Goal: Submit feedback/report problem: Submit feedback/report problem

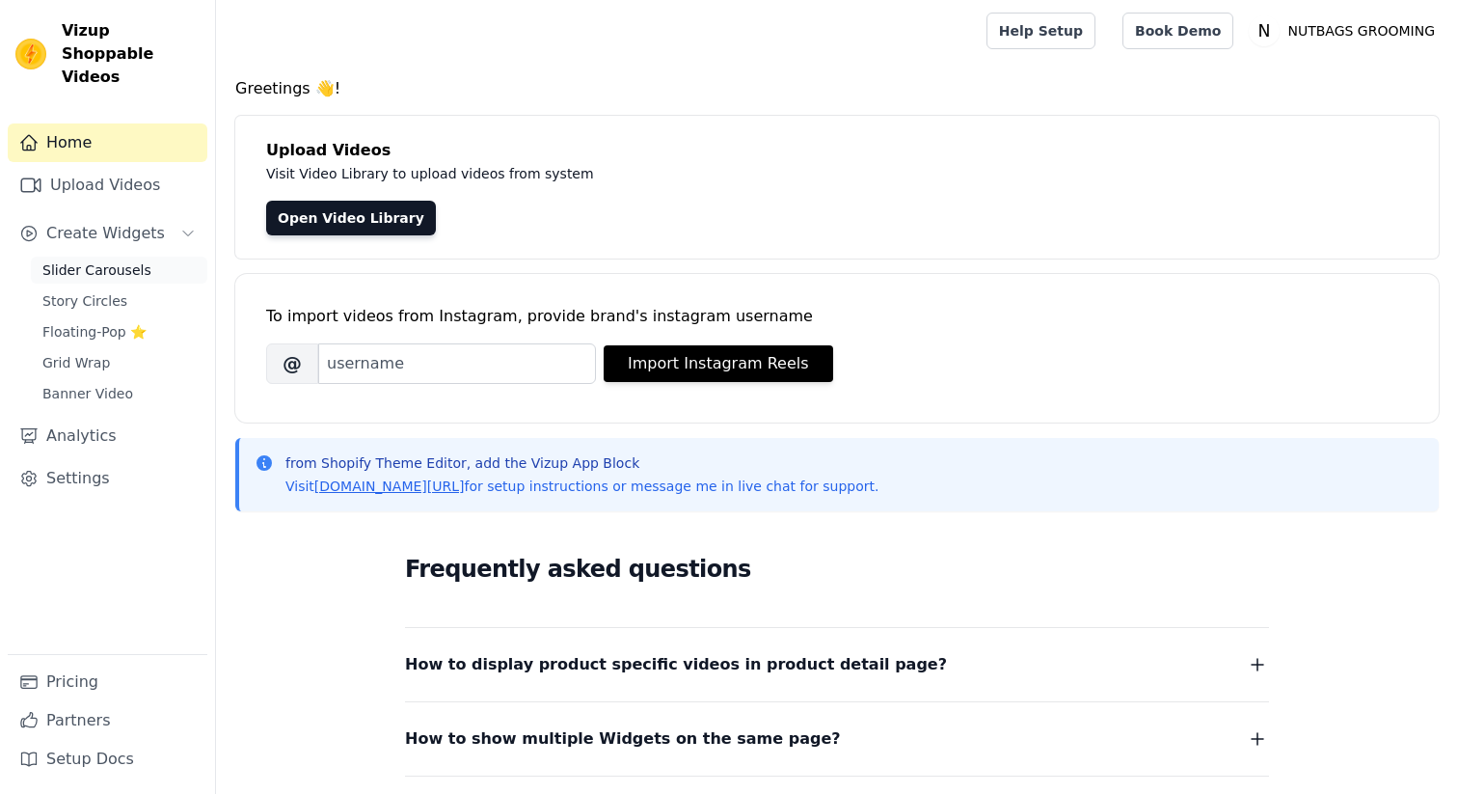
click at [129, 260] on span "Slider Carousels" at bounding box center [96, 269] width 109 height 19
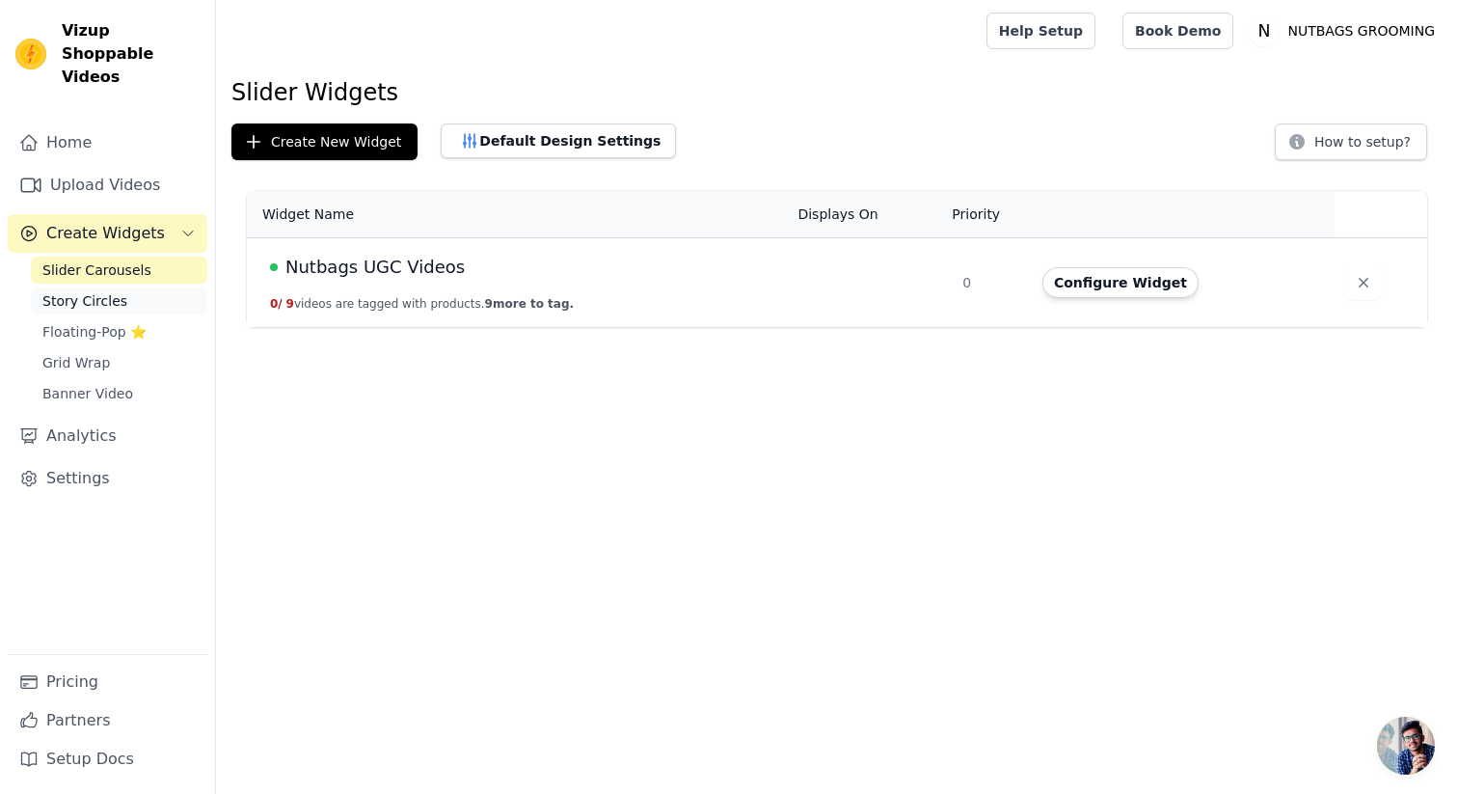
click at [121, 291] on span "Story Circles" at bounding box center [84, 300] width 85 height 19
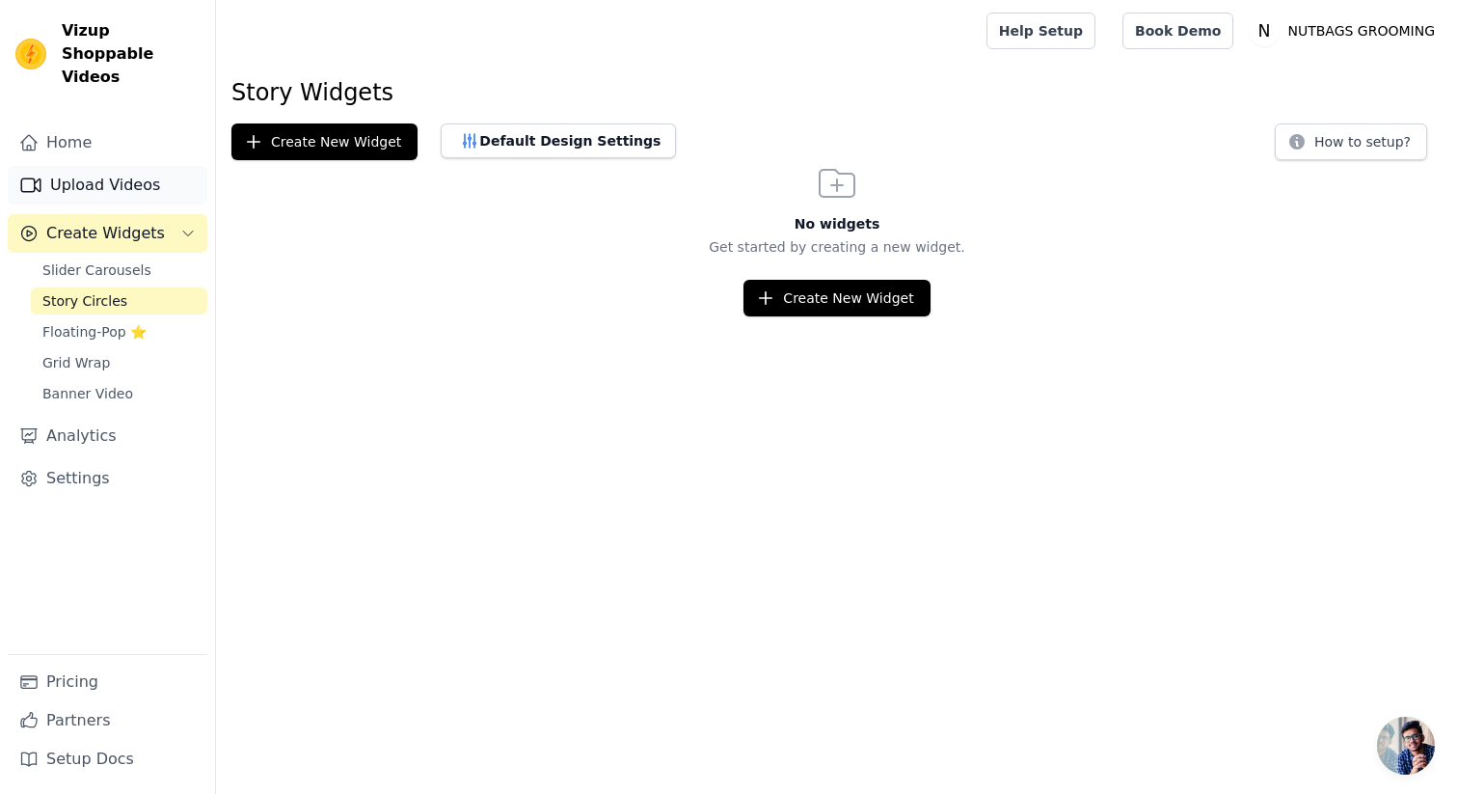
click at [69, 166] on link "Upload Videos" at bounding box center [108, 185] width 200 height 39
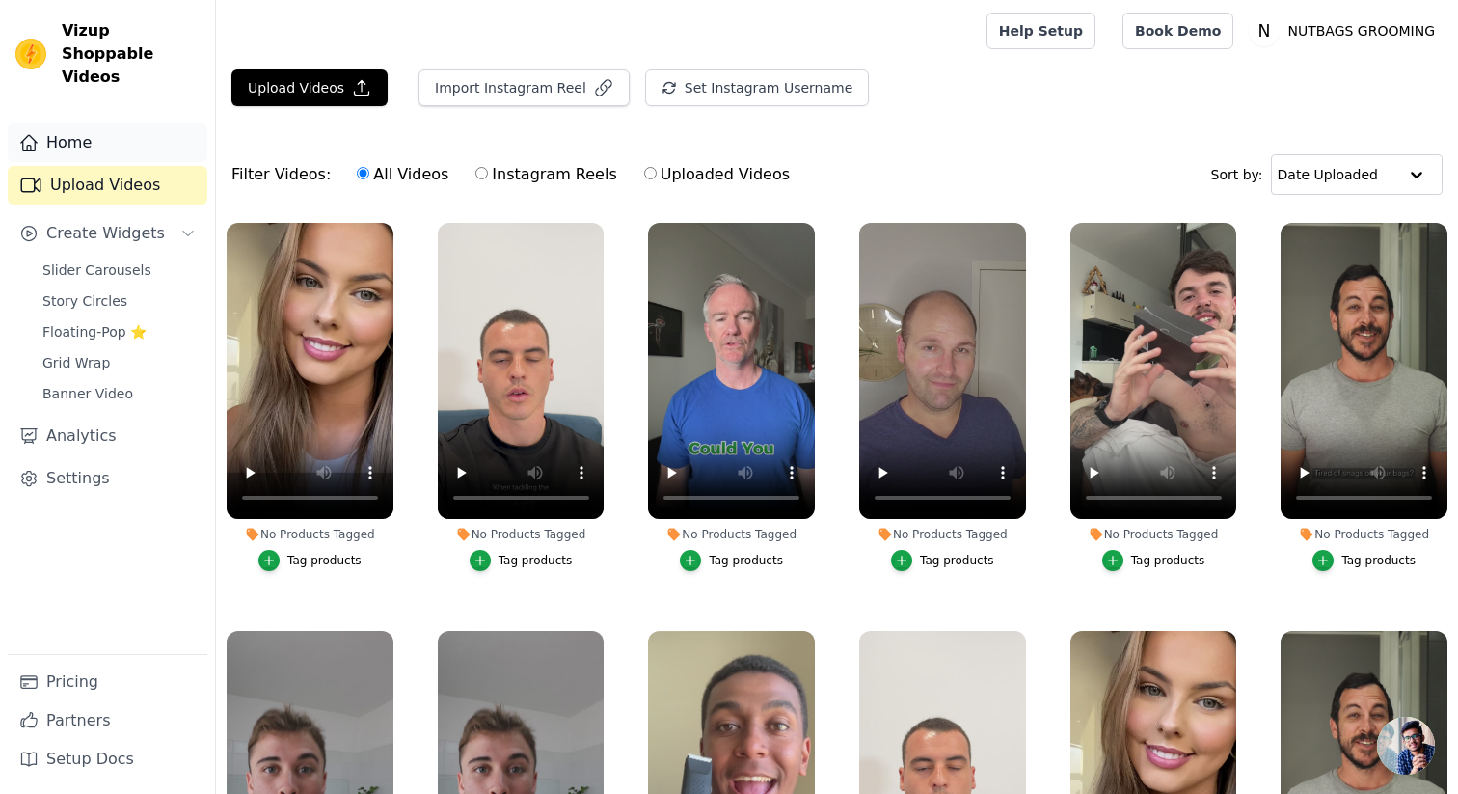
click at [71, 123] on link "Home" at bounding box center [108, 142] width 200 height 39
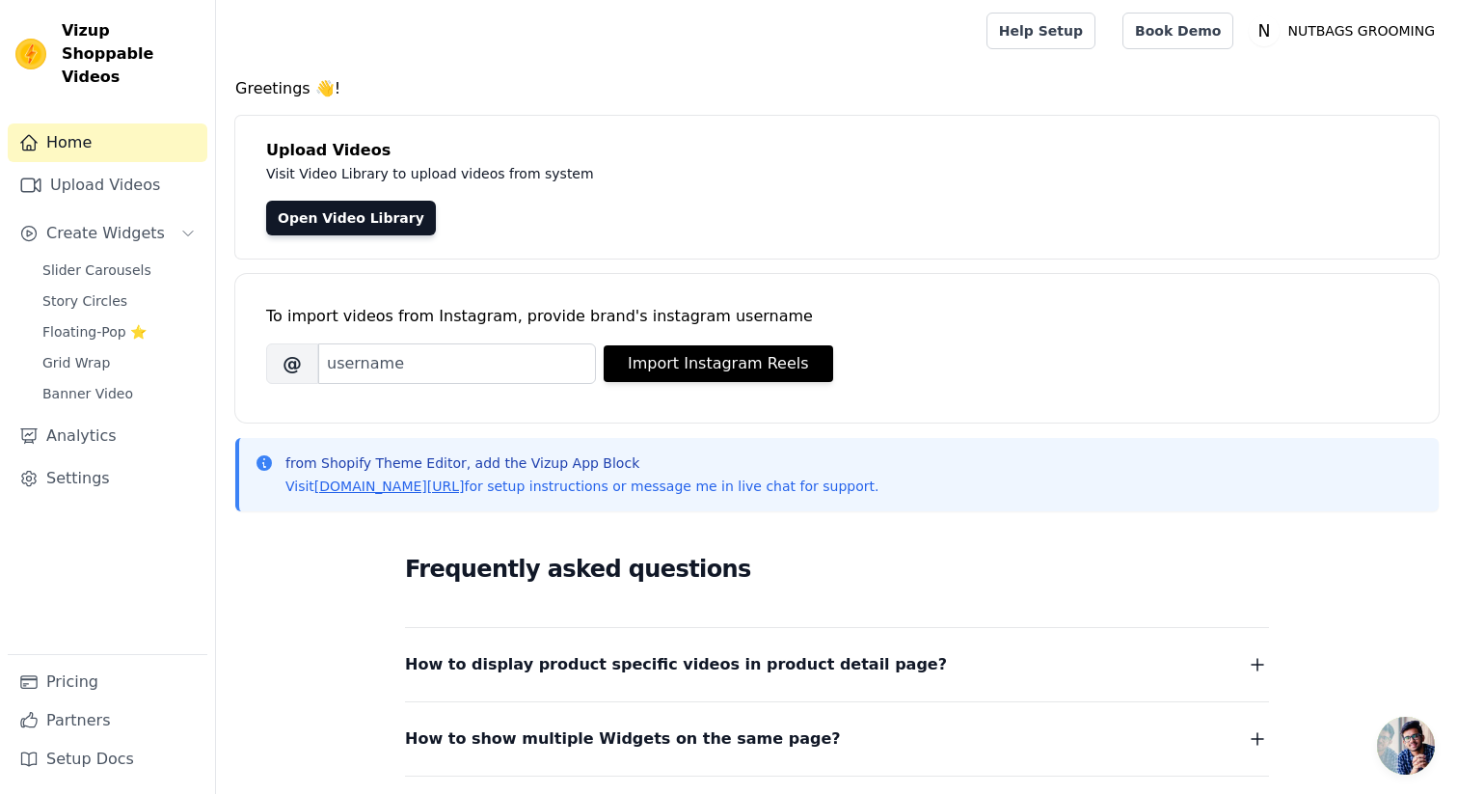
scroll to position [288, 0]
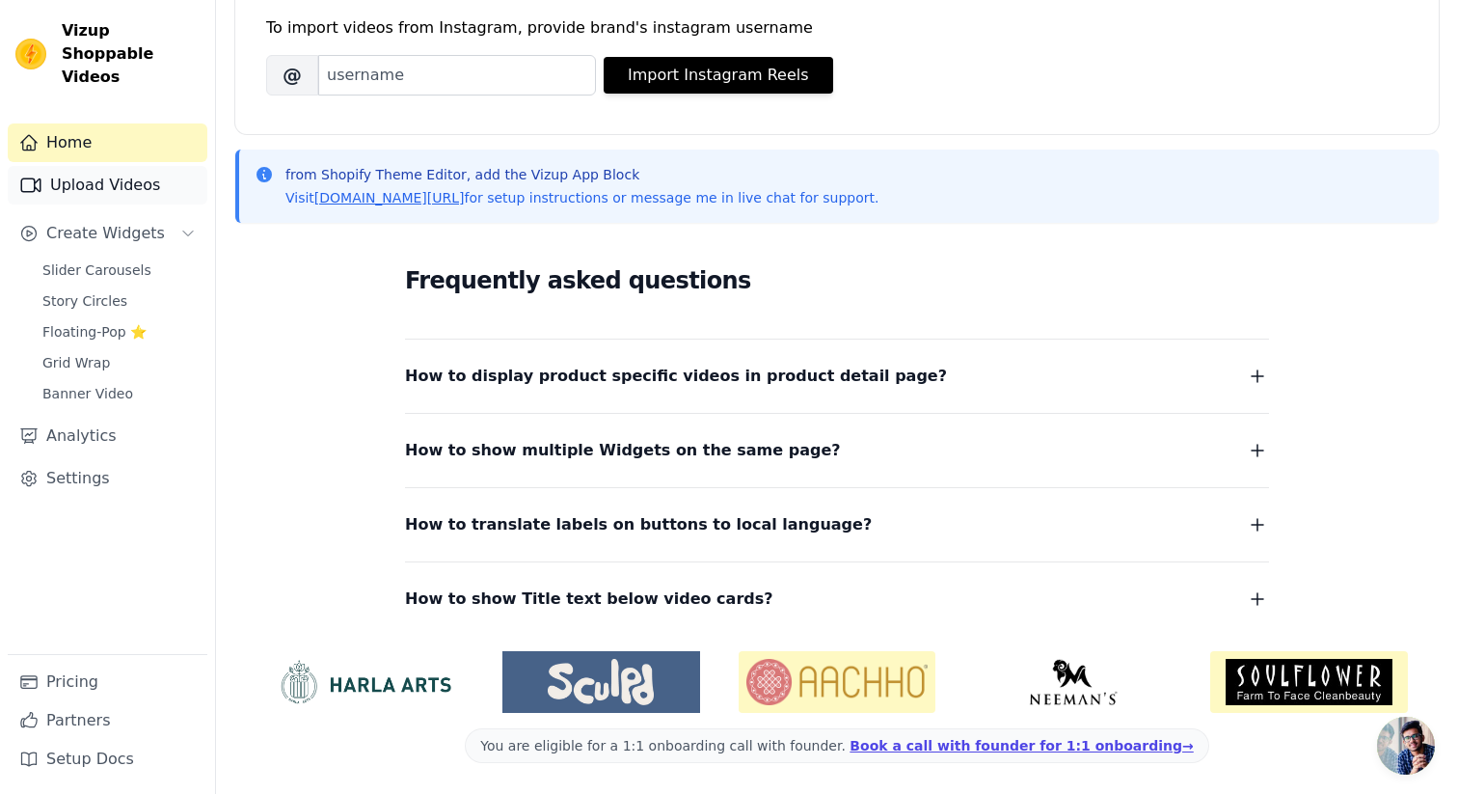
click at [104, 167] on link "Upload Videos" at bounding box center [108, 185] width 200 height 39
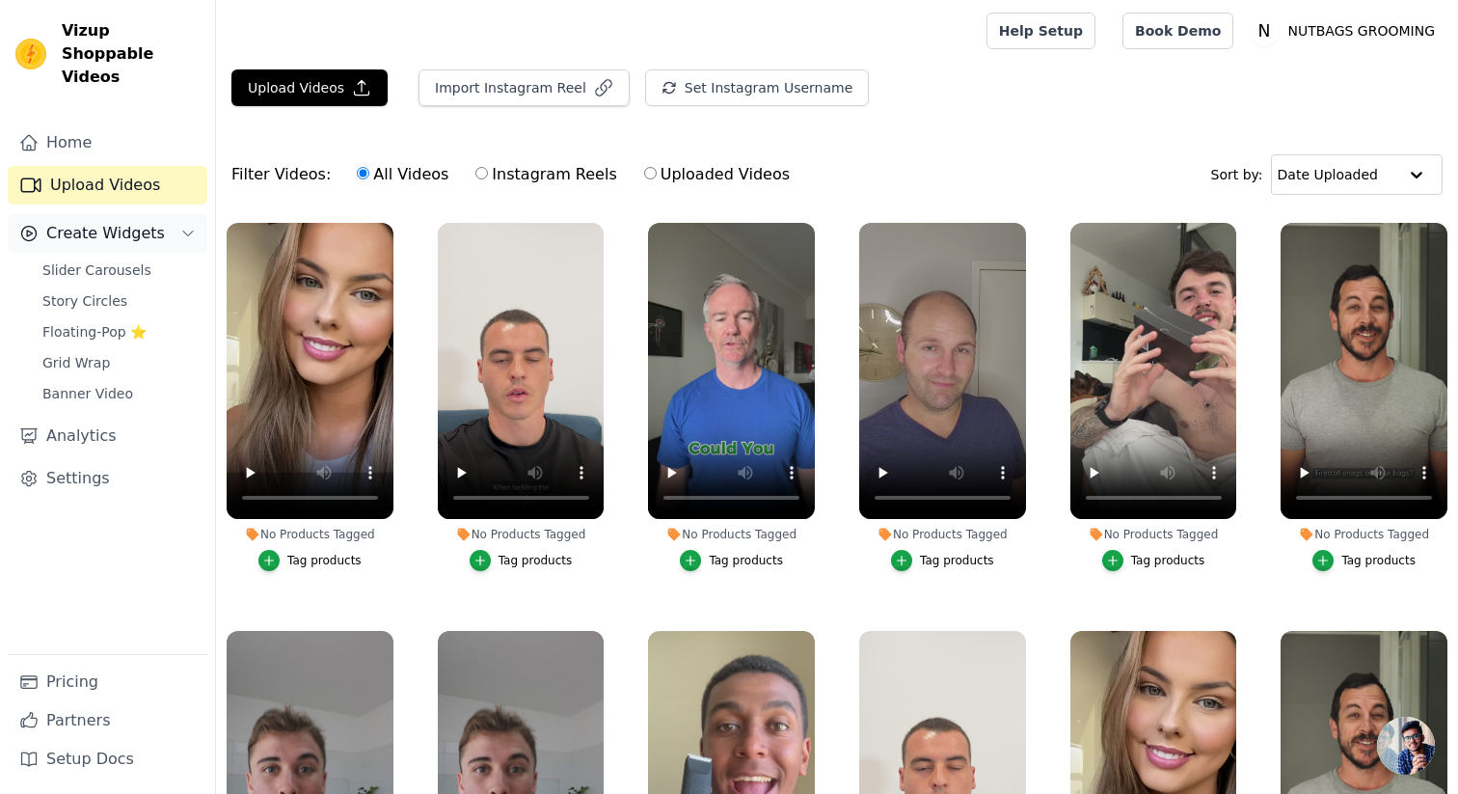
click at [110, 222] on span "Create Widgets" at bounding box center [105, 233] width 119 height 23
click at [111, 222] on span "Create Widgets" at bounding box center [105, 233] width 119 height 23
click at [115, 260] on span "Slider Carousels" at bounding box center [96, 269] width 109 height 19
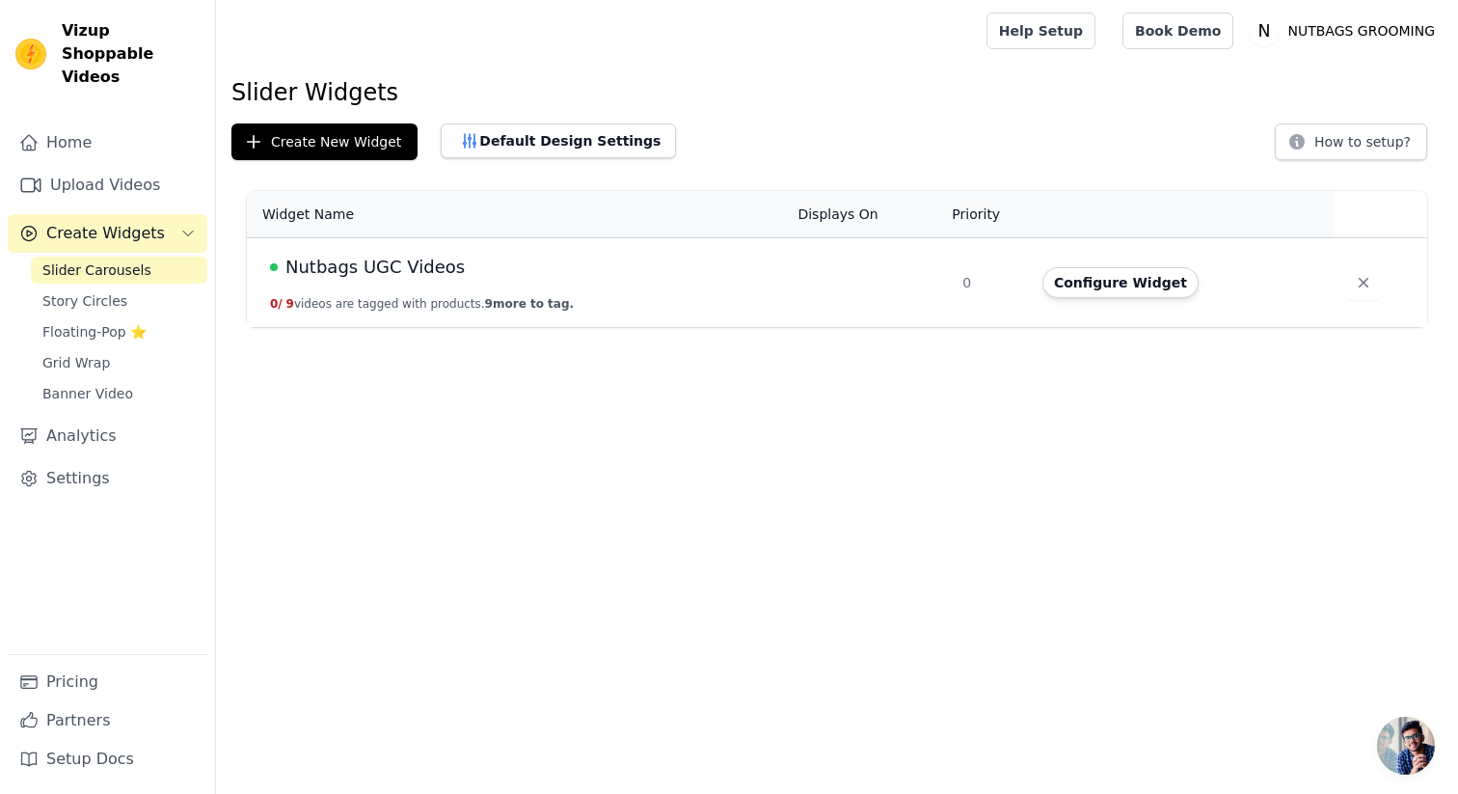
click at [486, 268] on div "Nutbags UGC Videos" at bounding box center [522, 267] width 504 height 27
click at [420, 268] on span "Nutbags UGC Videos" at bounding box center [374, 267] width 179 height 27
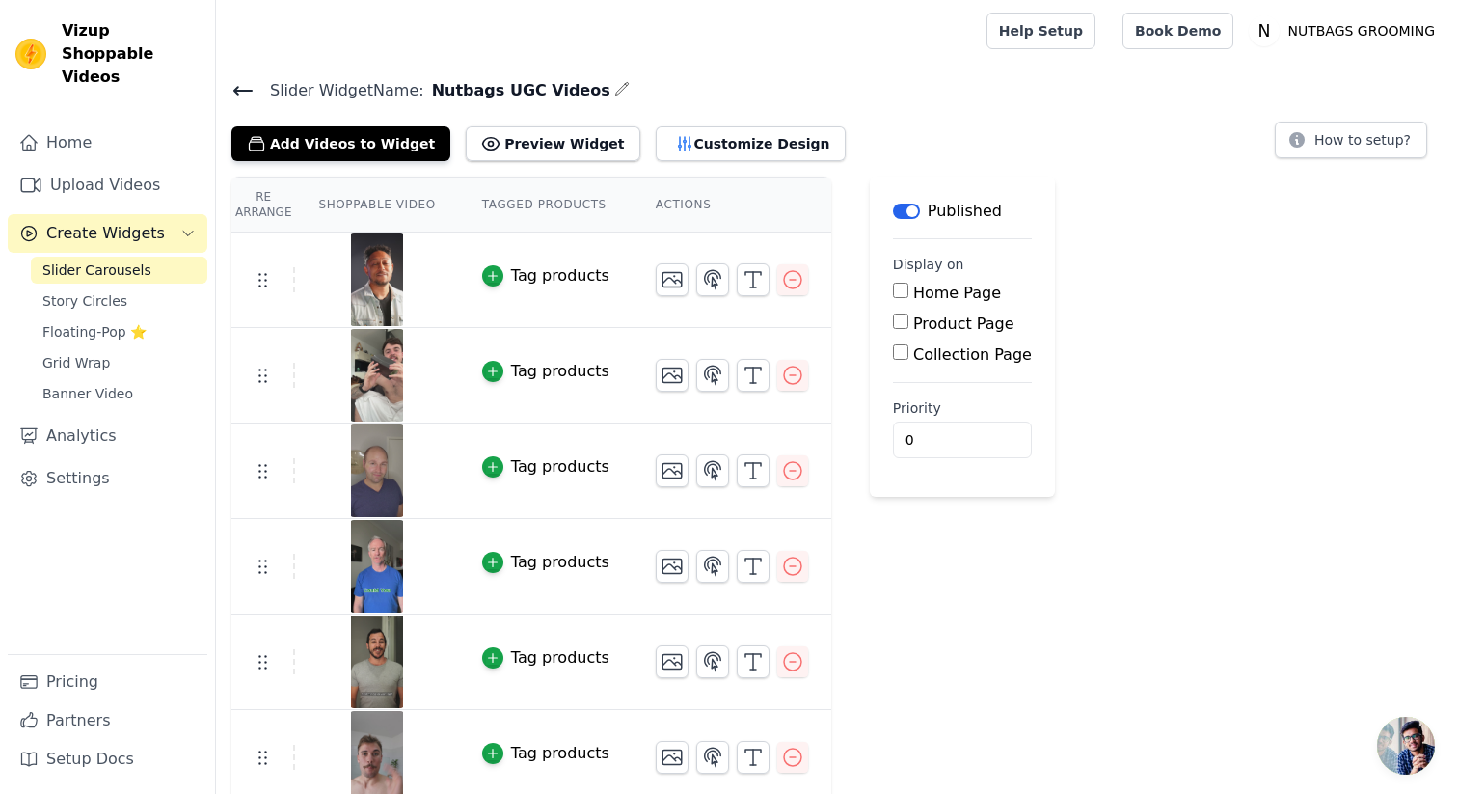
click at [913, 200] on div "Published" at bounding box center [947, 211] width 109 height 23
click at [903, 213] on button "Label" at bounding box center [906, 210] width 27 height 15
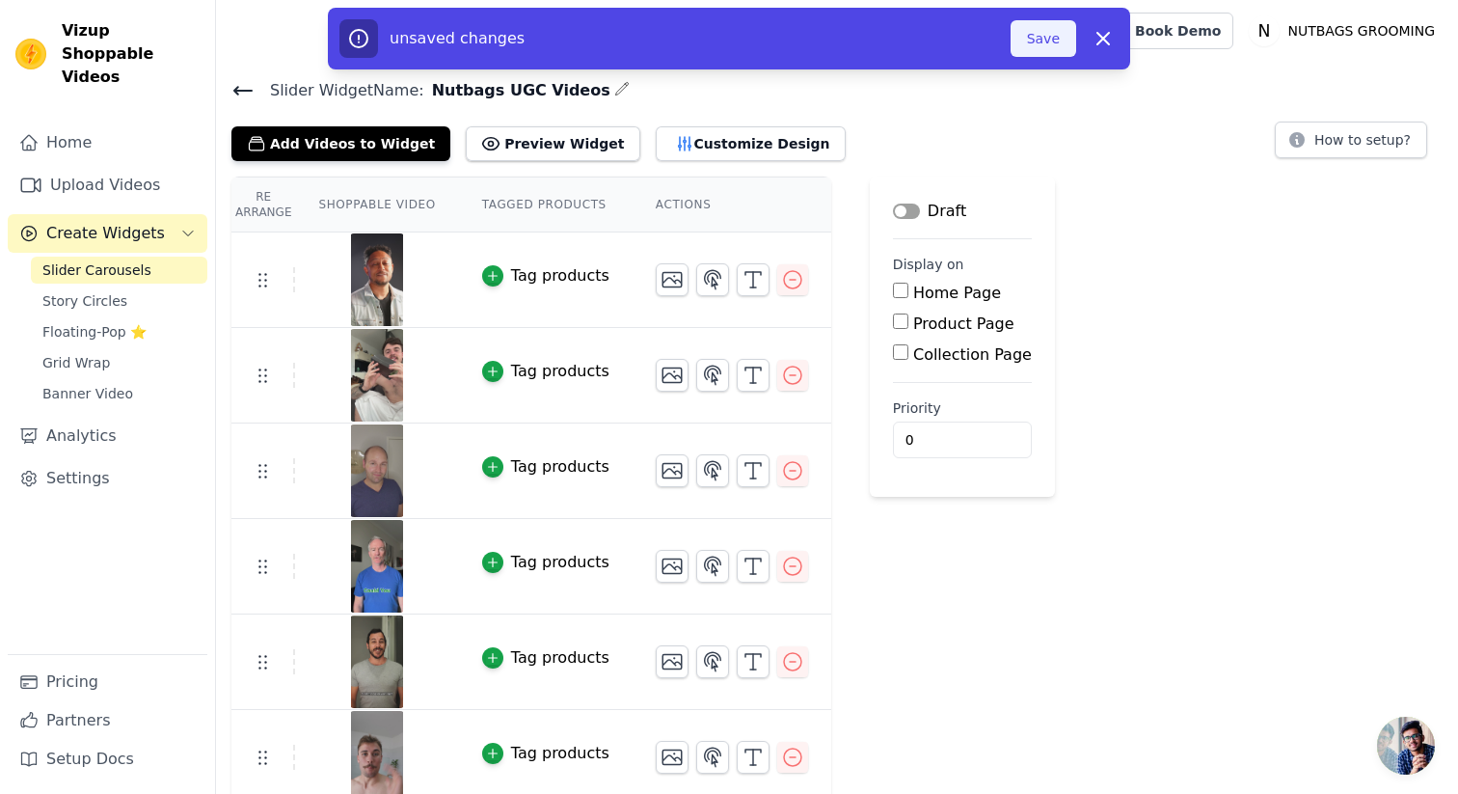
click at [1038, 40] on button "Save" at bounding box center [1044, 38] width 66 height 37
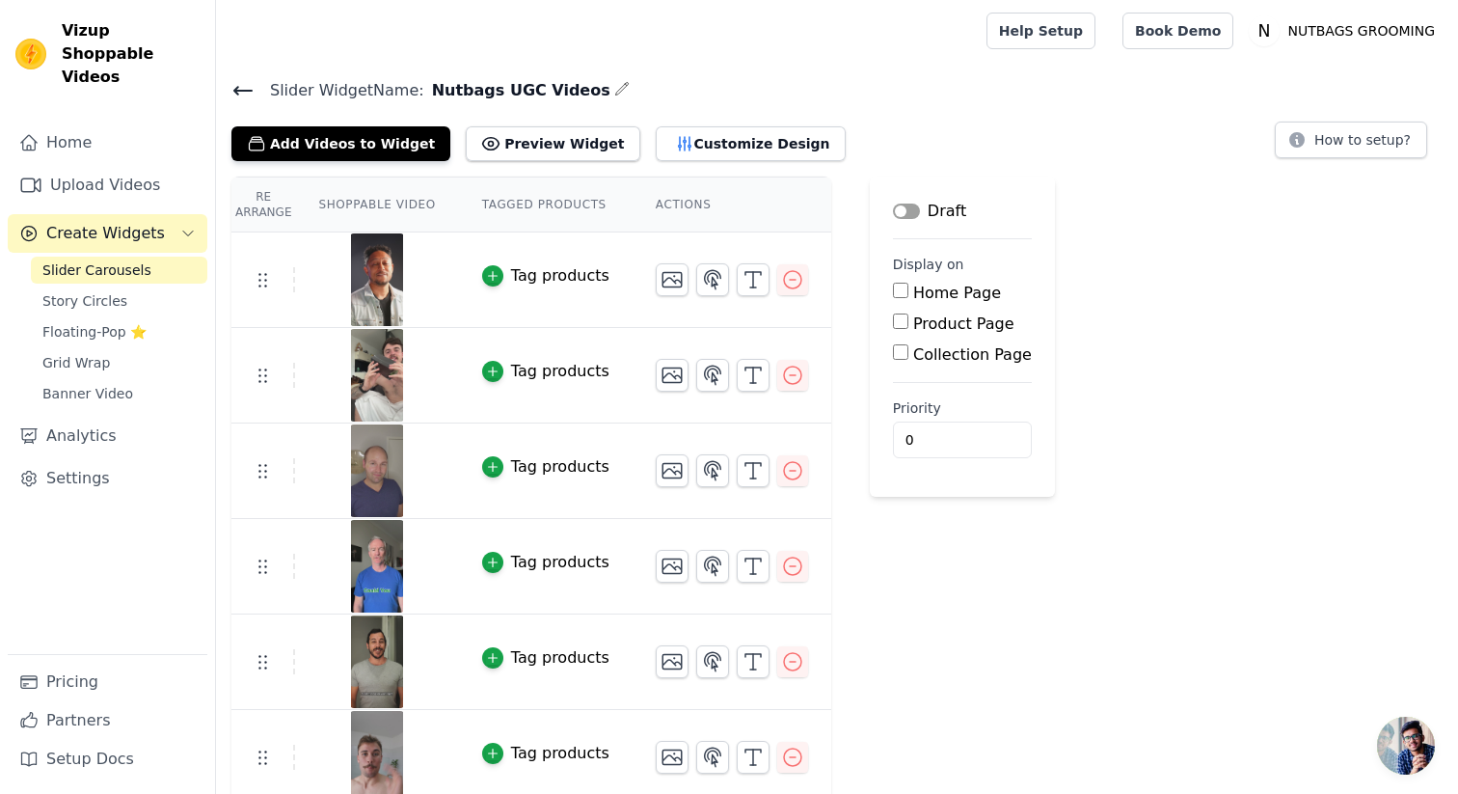
click at [902, 212] on button "Label" at bounding box center [906, 210] width 27 height 15
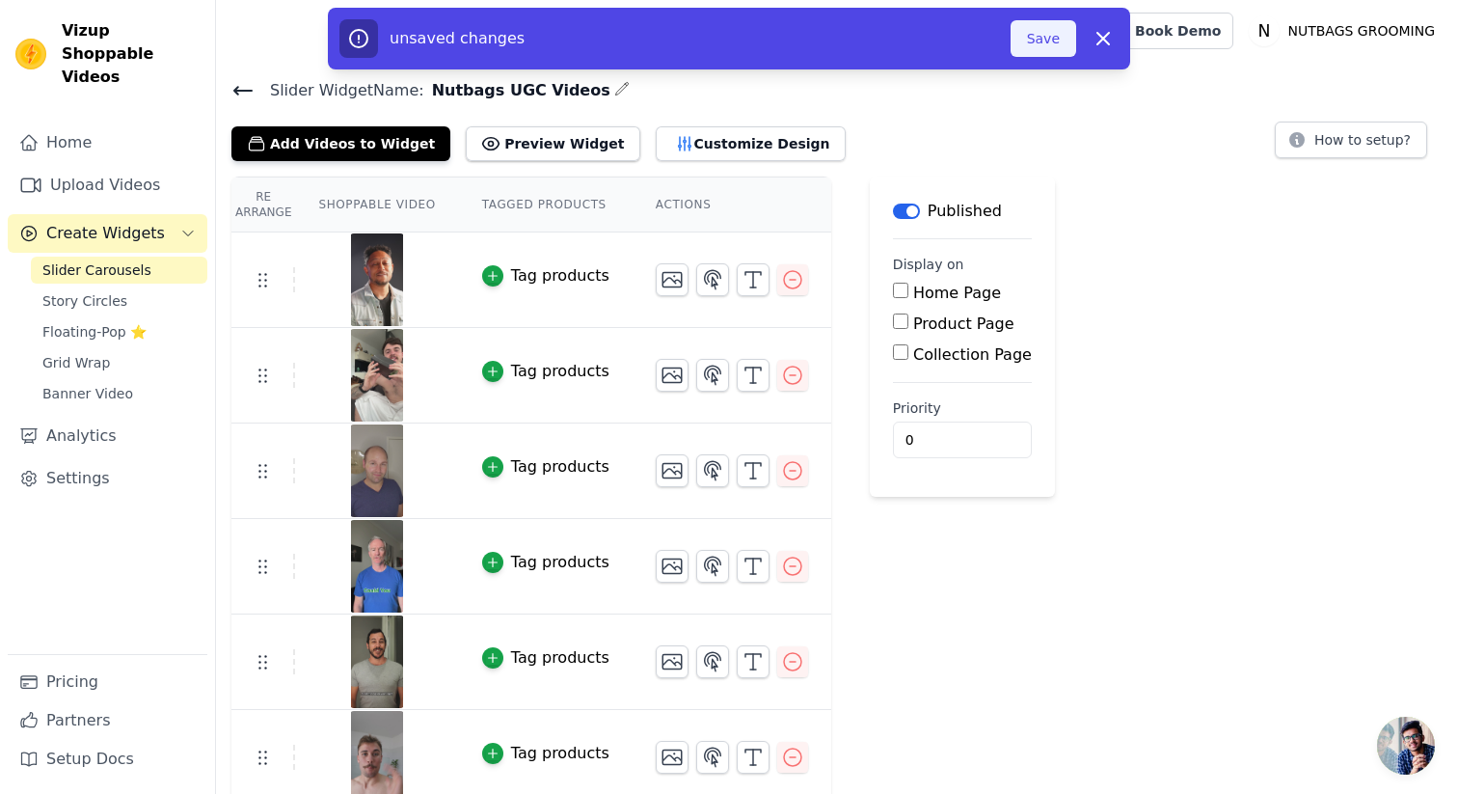
click at [1029, 44] on button "Save" at bounding box center [1044, 38] width 66 height 37
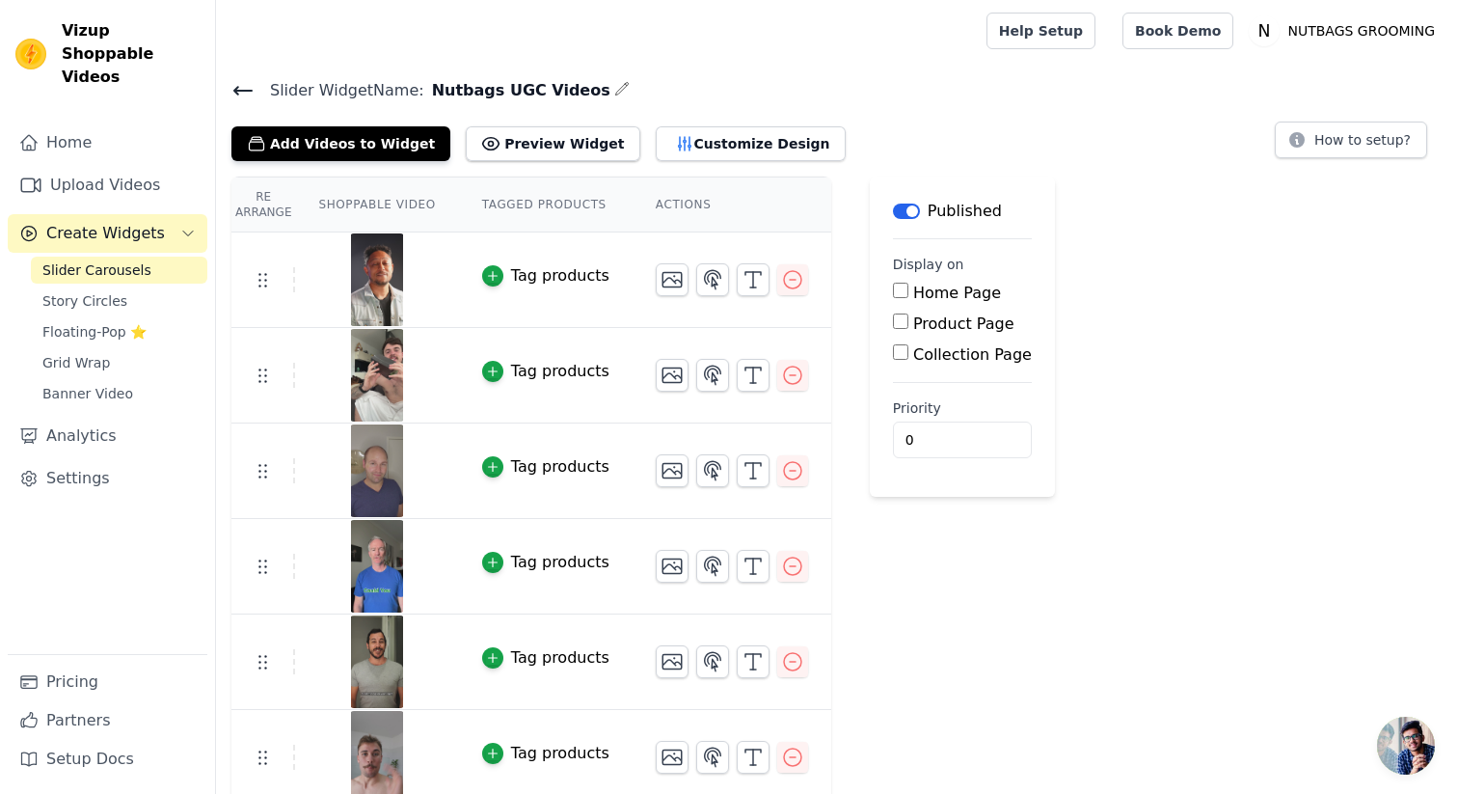
click at [1414, 744] on span "Open chat" at bounding box center [1406, 745] width 58 height 58
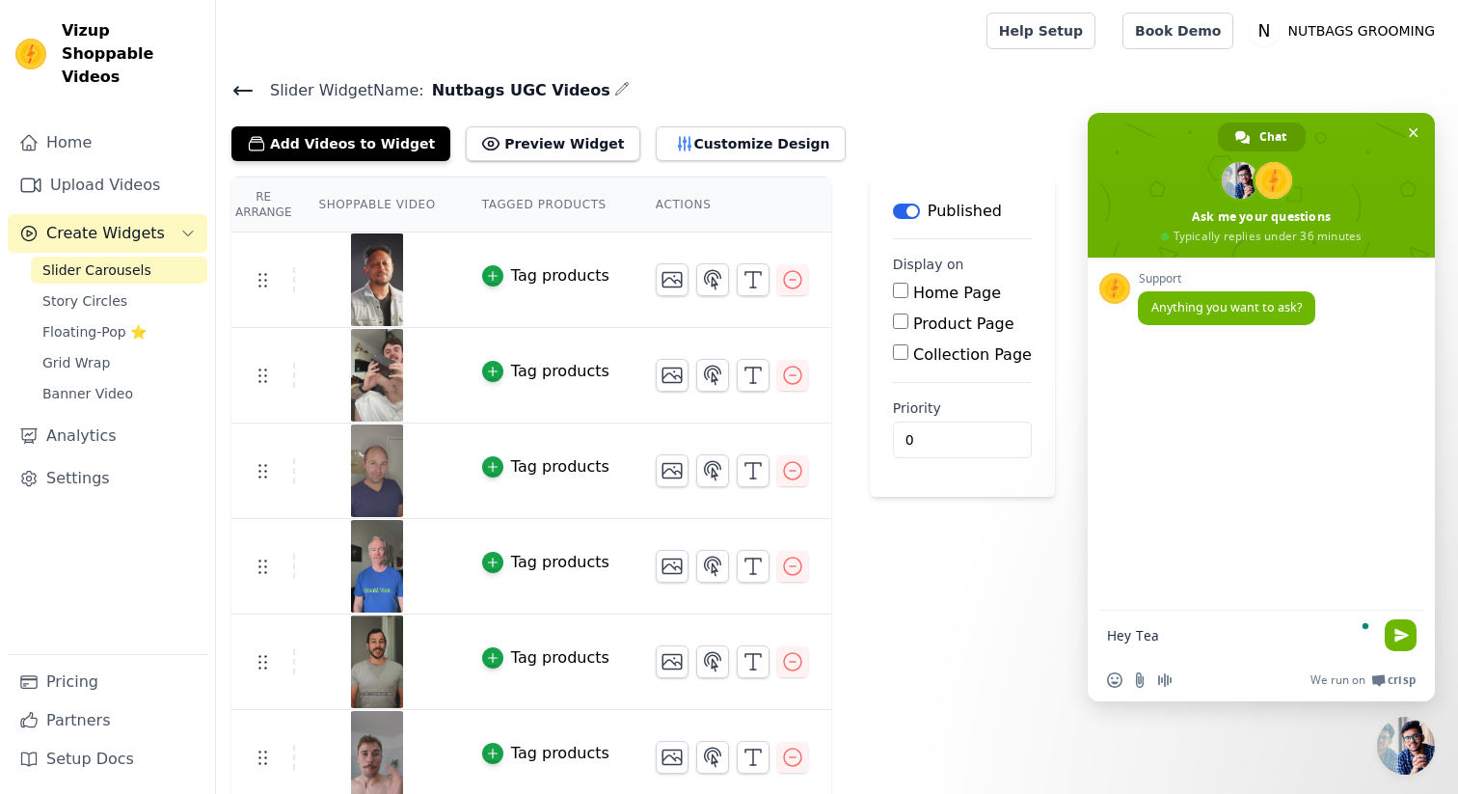
type textarea "Hey Team"
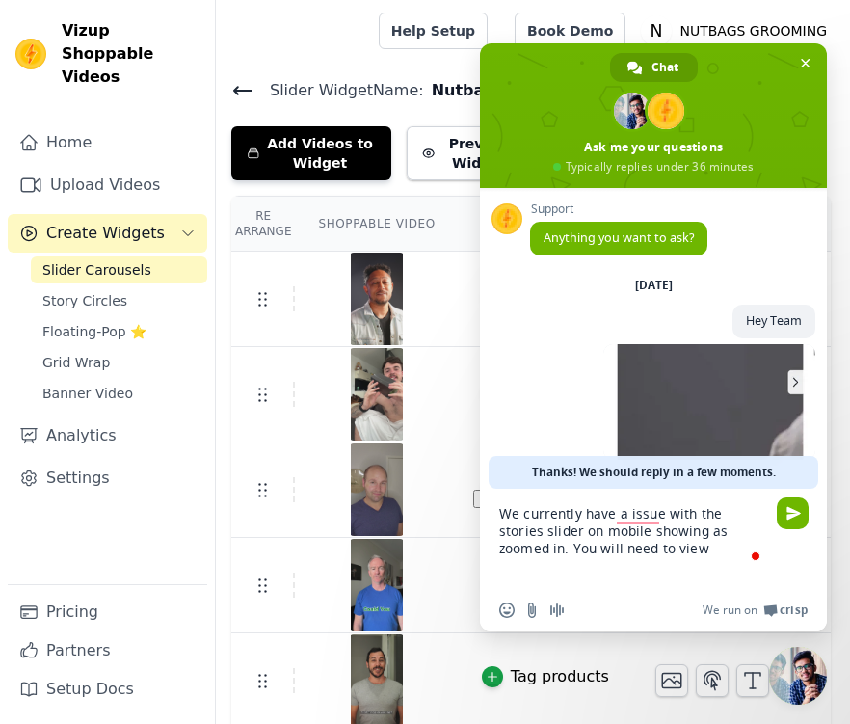
drag, startPoint x: 649, startPoint y: 551, endPoint x: 491, endPoint y: 543, distance: 158.3
click at [491, 543] on div "We currently have a issue with the stories slider on mobile showing as zoomed i…" at bounding box center [653, 539] width 347 height 100
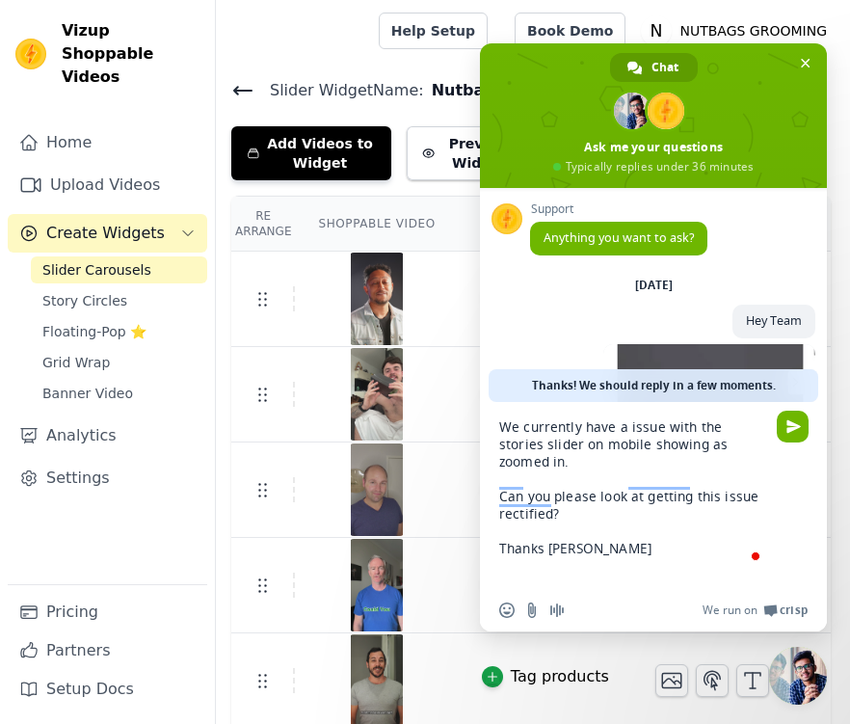
type textarea "We currently have a issue with the stories slider on mobile showing as zoomed i…"
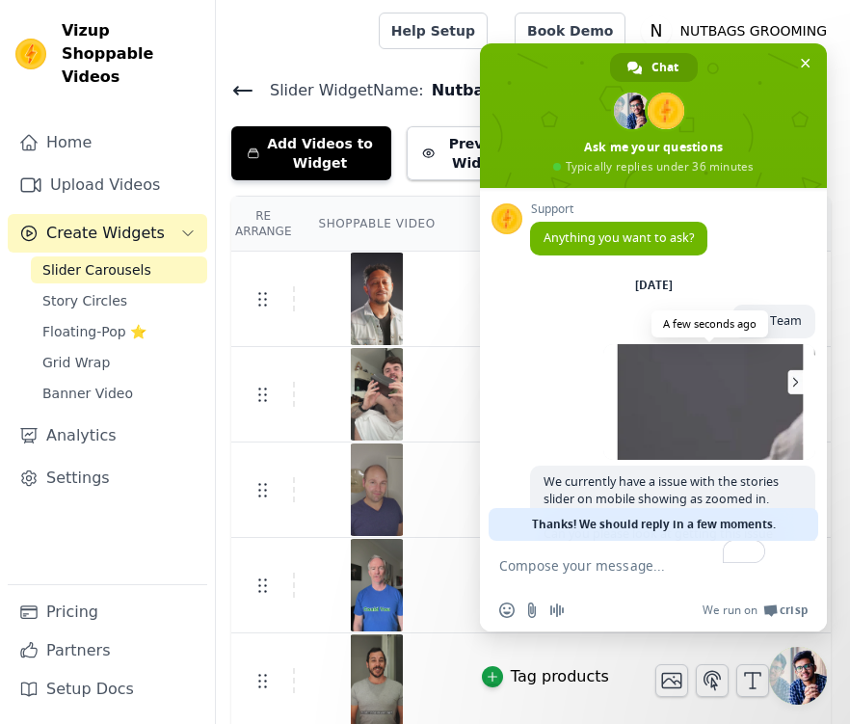
scroll to position [95, 0]
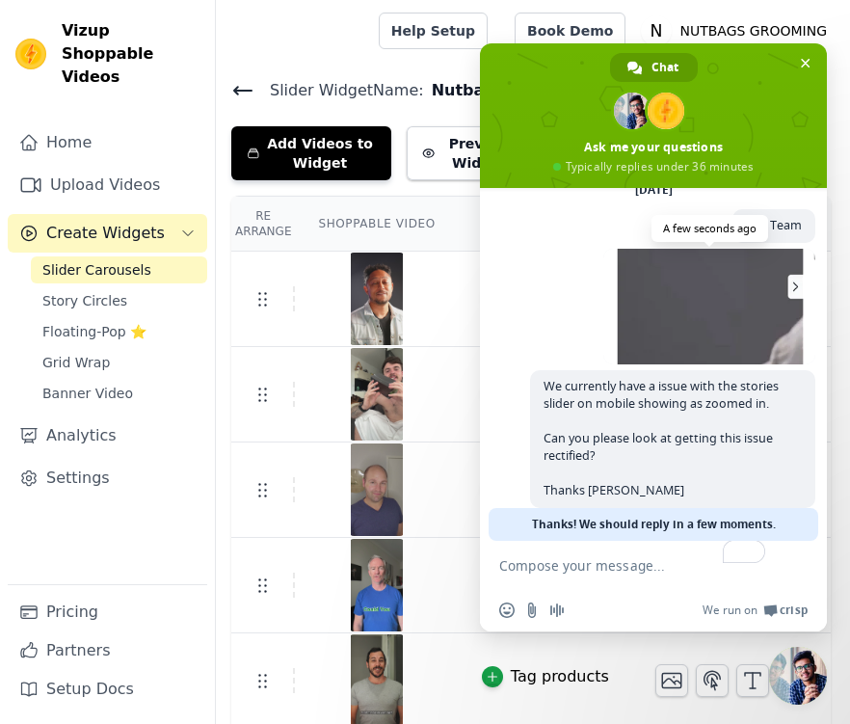
click at [720, 325] on span at bounding box center [710, 307] width 212 height 116
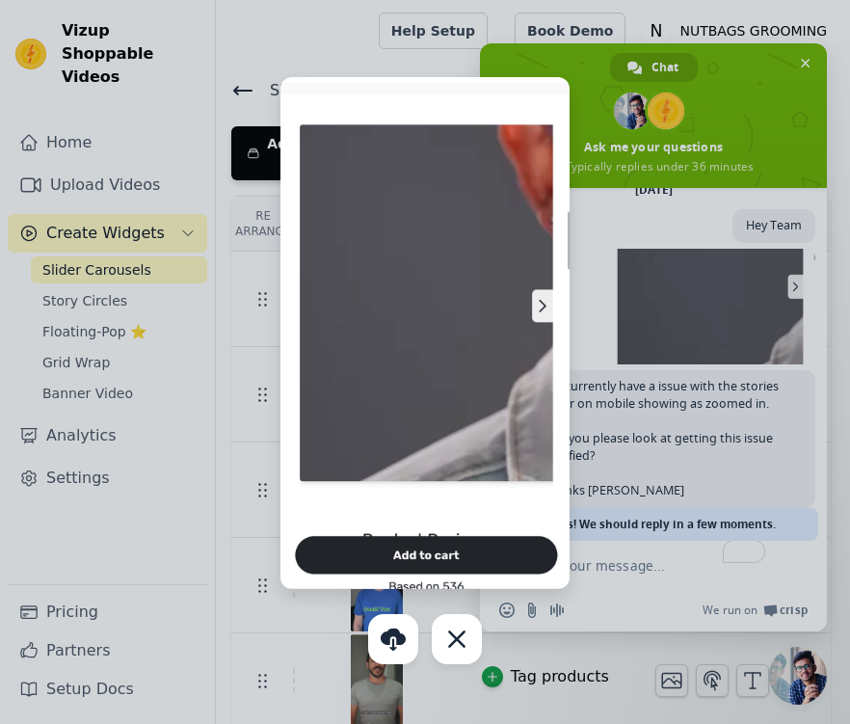
click at [693, 136] on div at bounding box center [425, 362] width 850 height 724
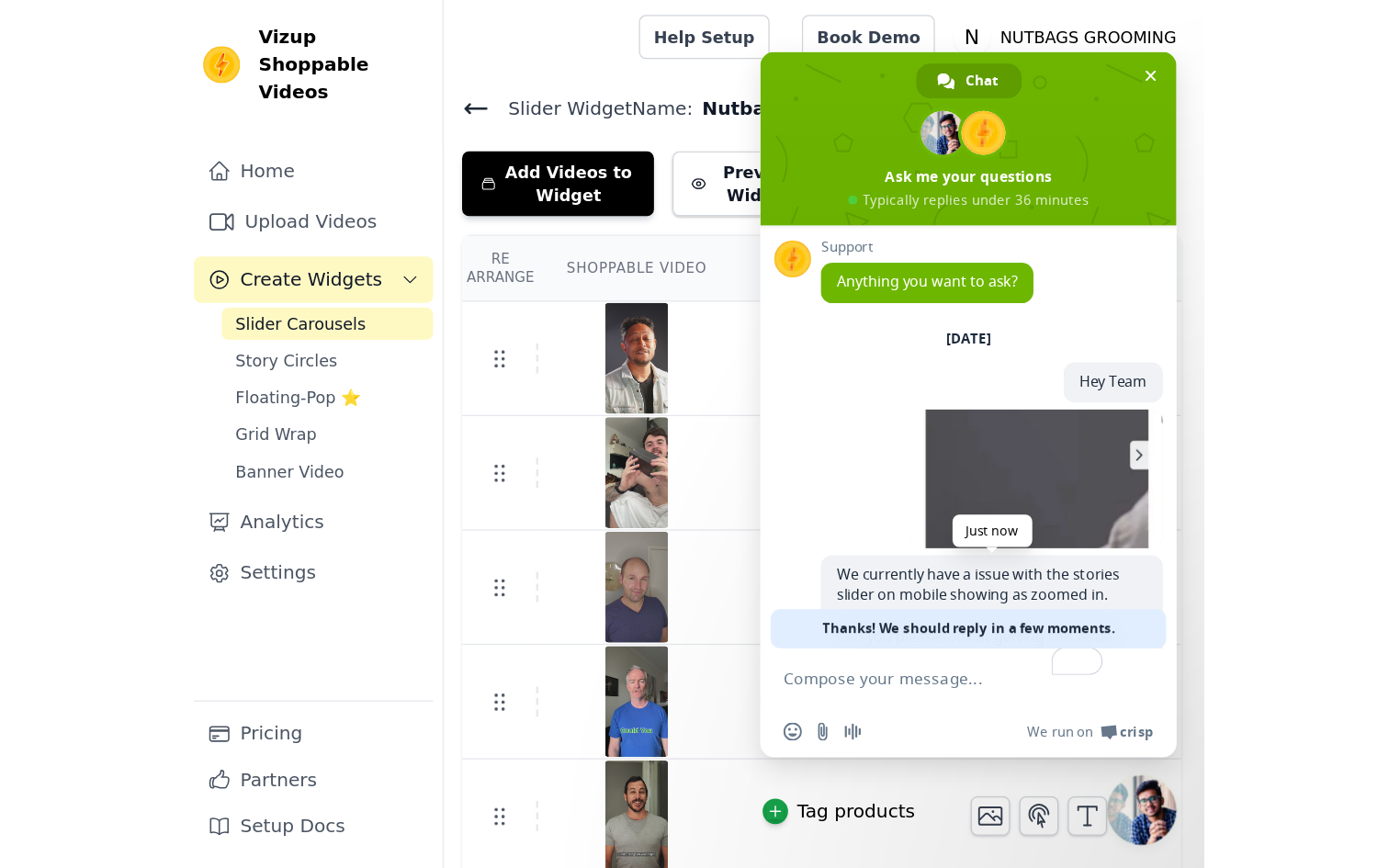
scroll to position [115, 0]
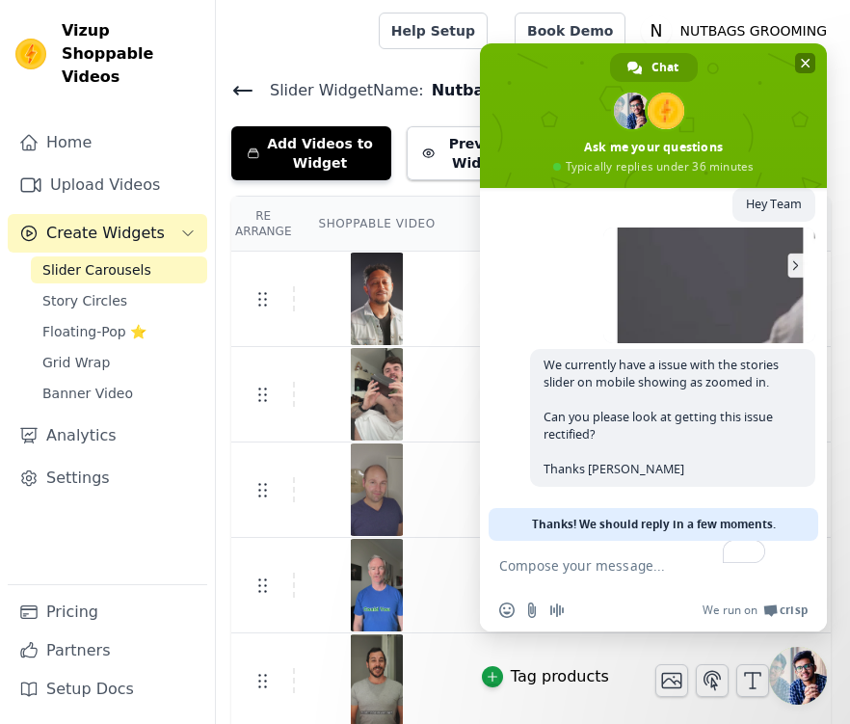
click at [810, 63] on span "Close chat" at bounding box center [806, 63] width 10 height 13
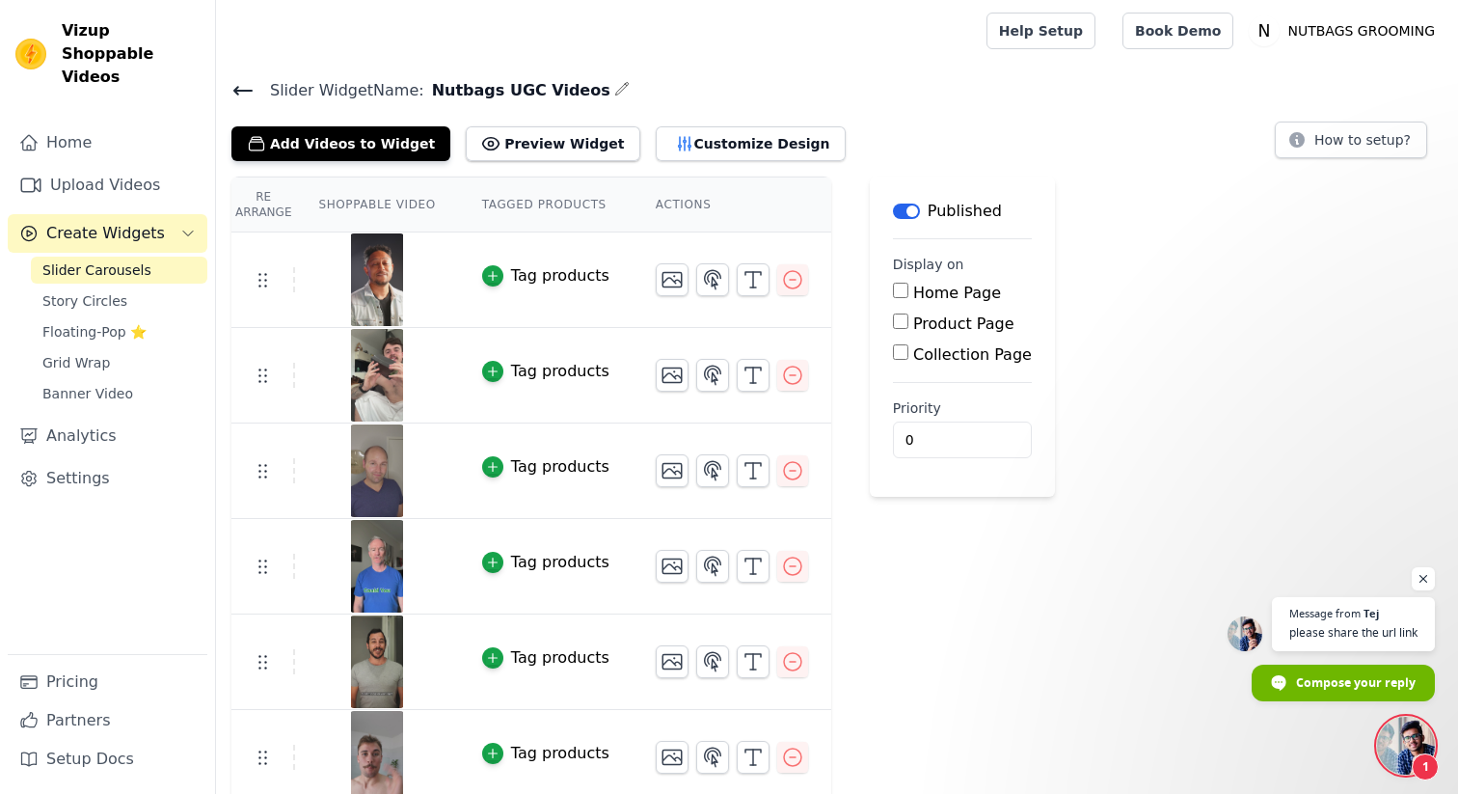
click at [757, 45] on div at bounding box center [597, 31] width 732 height 62
click at [1390, 744] on span "Open chat" at bounding box center [1406, 745] width 58 height 58
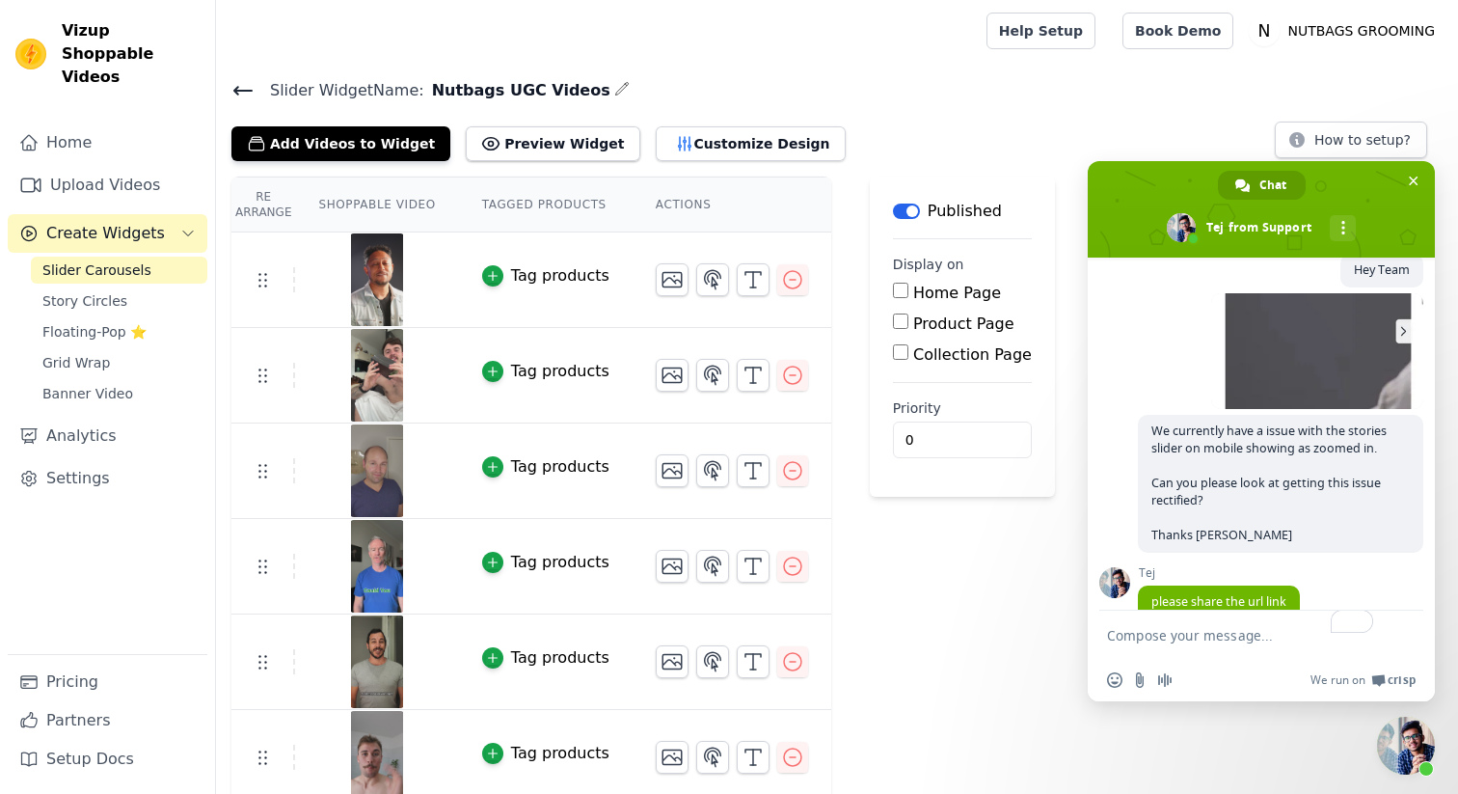
scroll to position [155, 0]
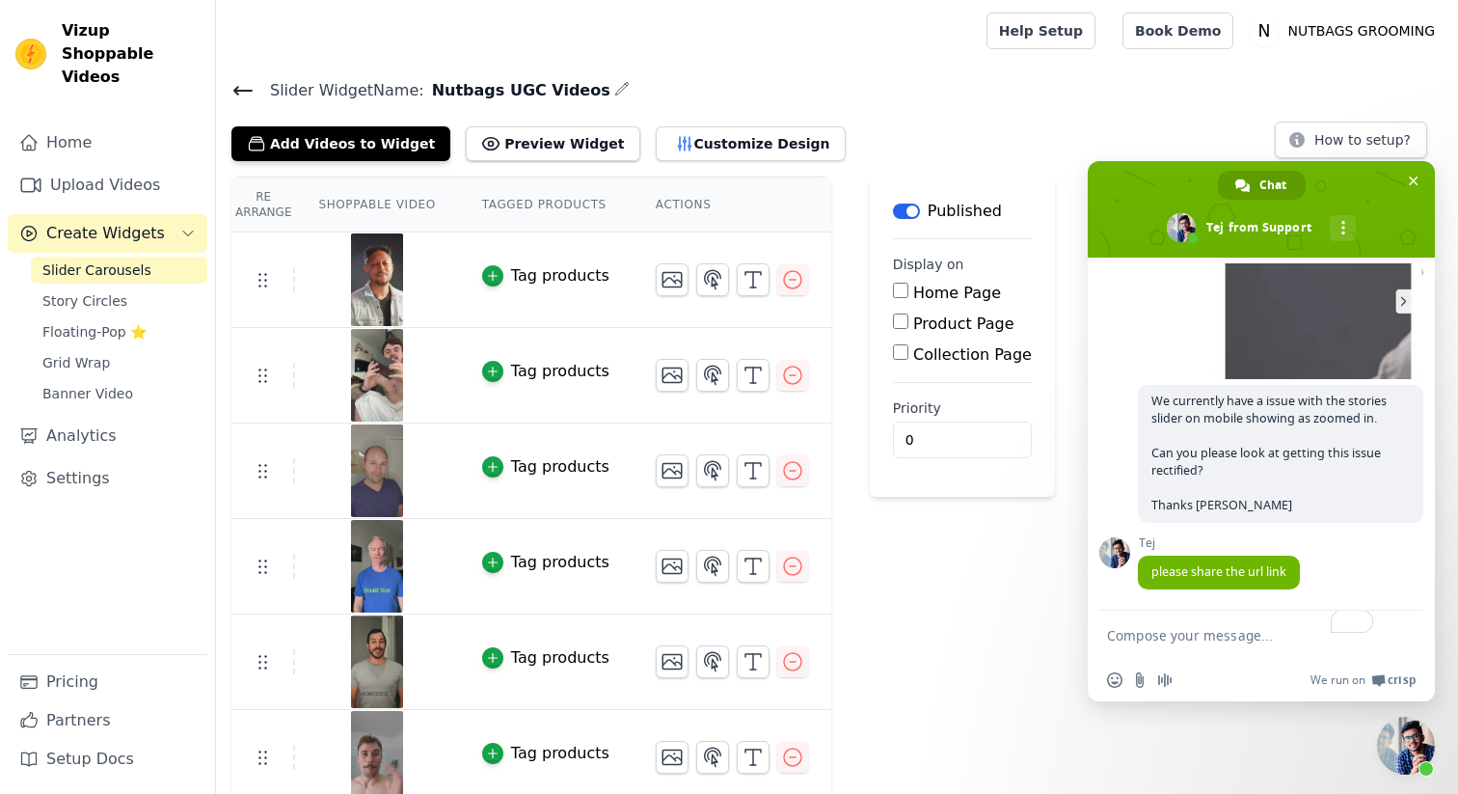
paste textarea "[URL][DOMAIN_NAME]"
type textarea "[URL][DOMAIN_NAME]"
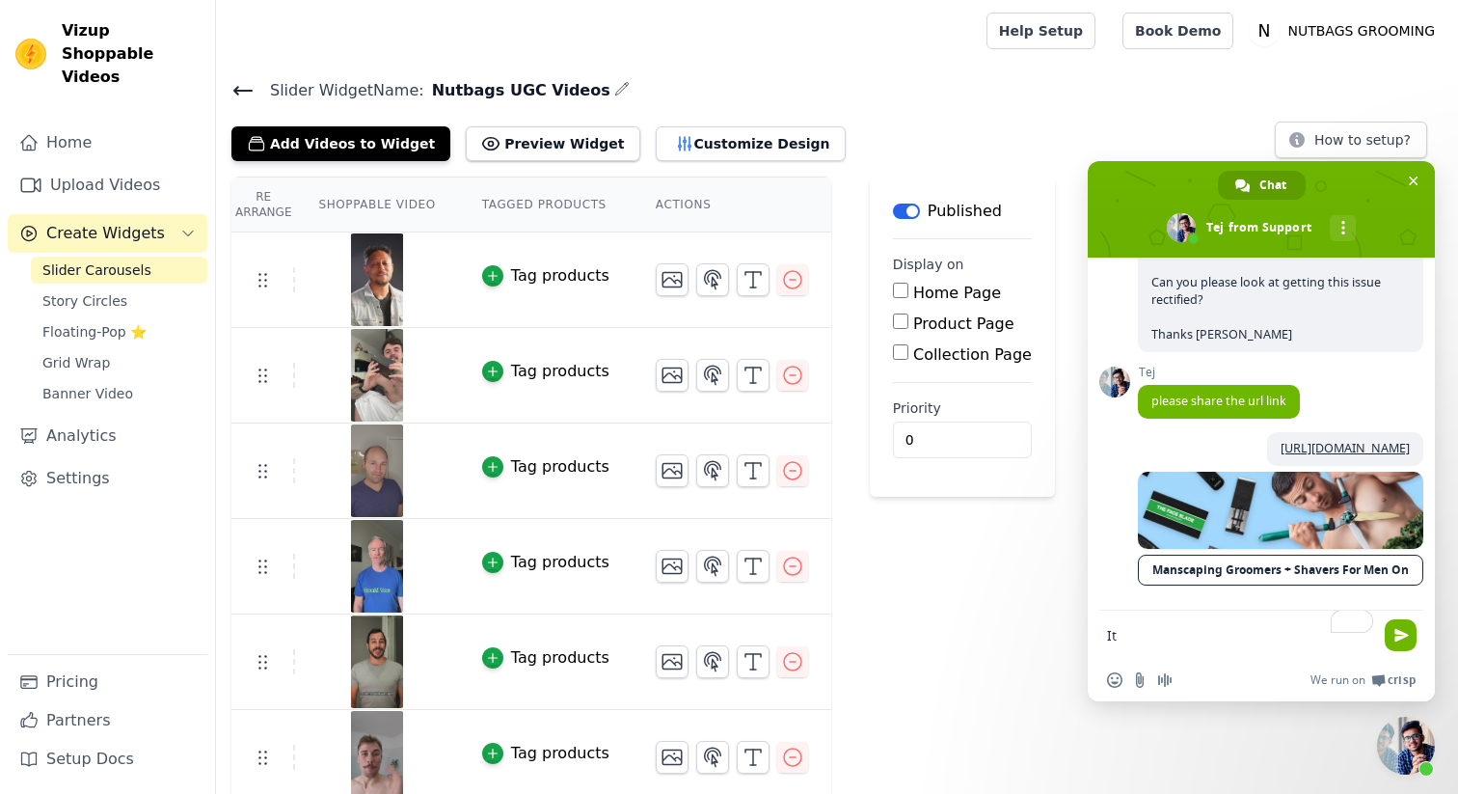
scroll to position [393, 0]
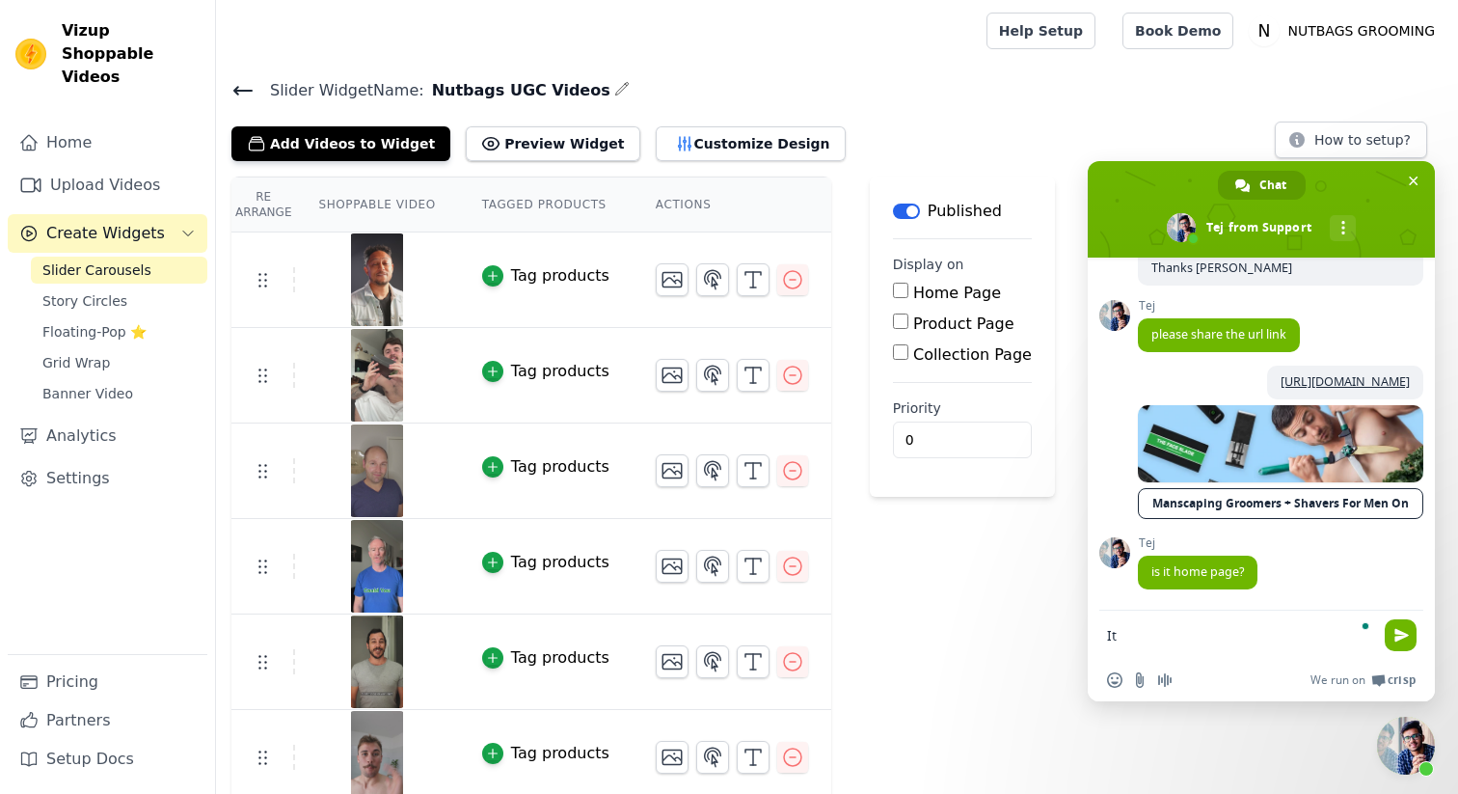
type textarea "I"
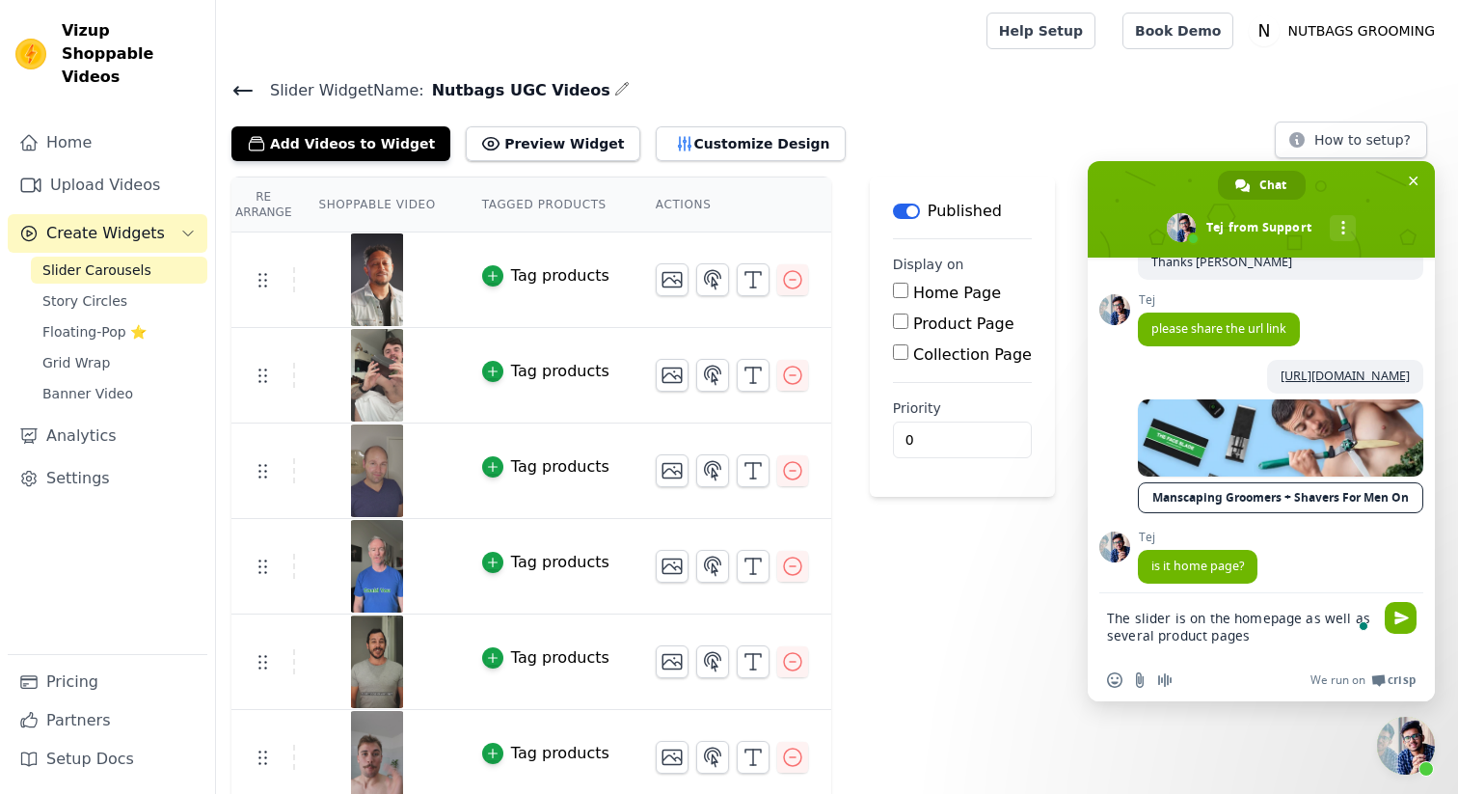
type textarea "The slider is on the homepage as well as several product pages"
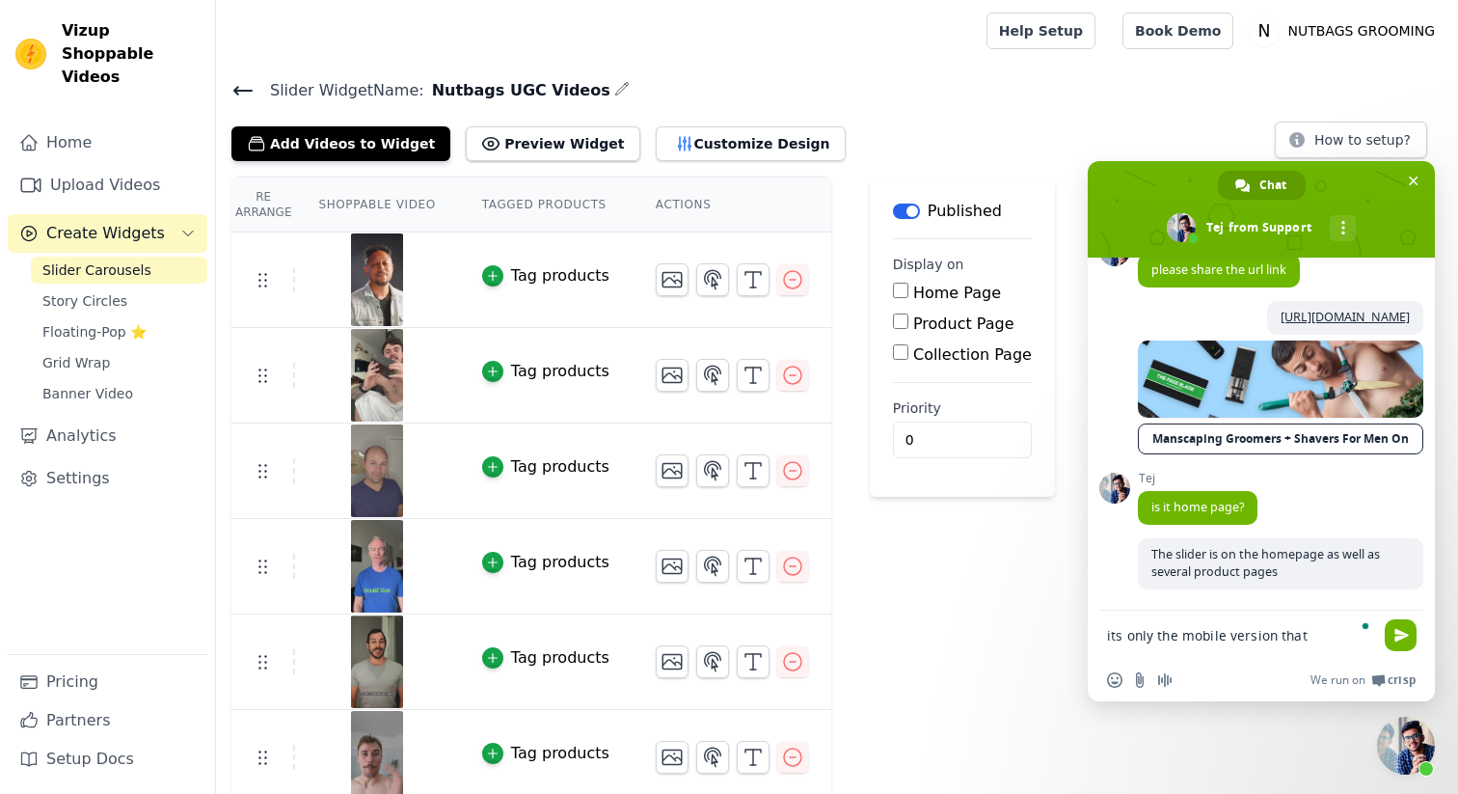
scroll to position [476, 0]
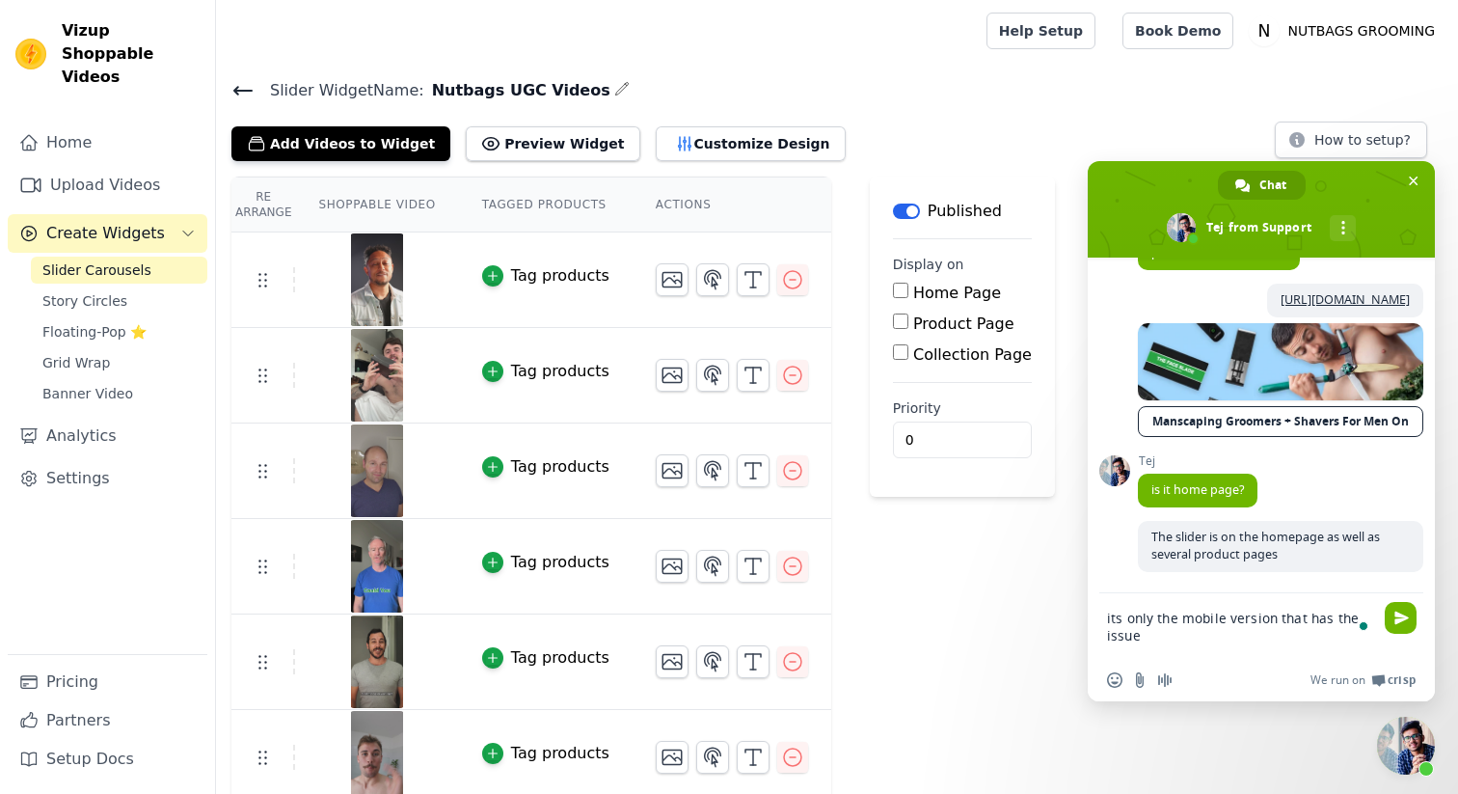
type textarea "its only the mobile version that has the issue"
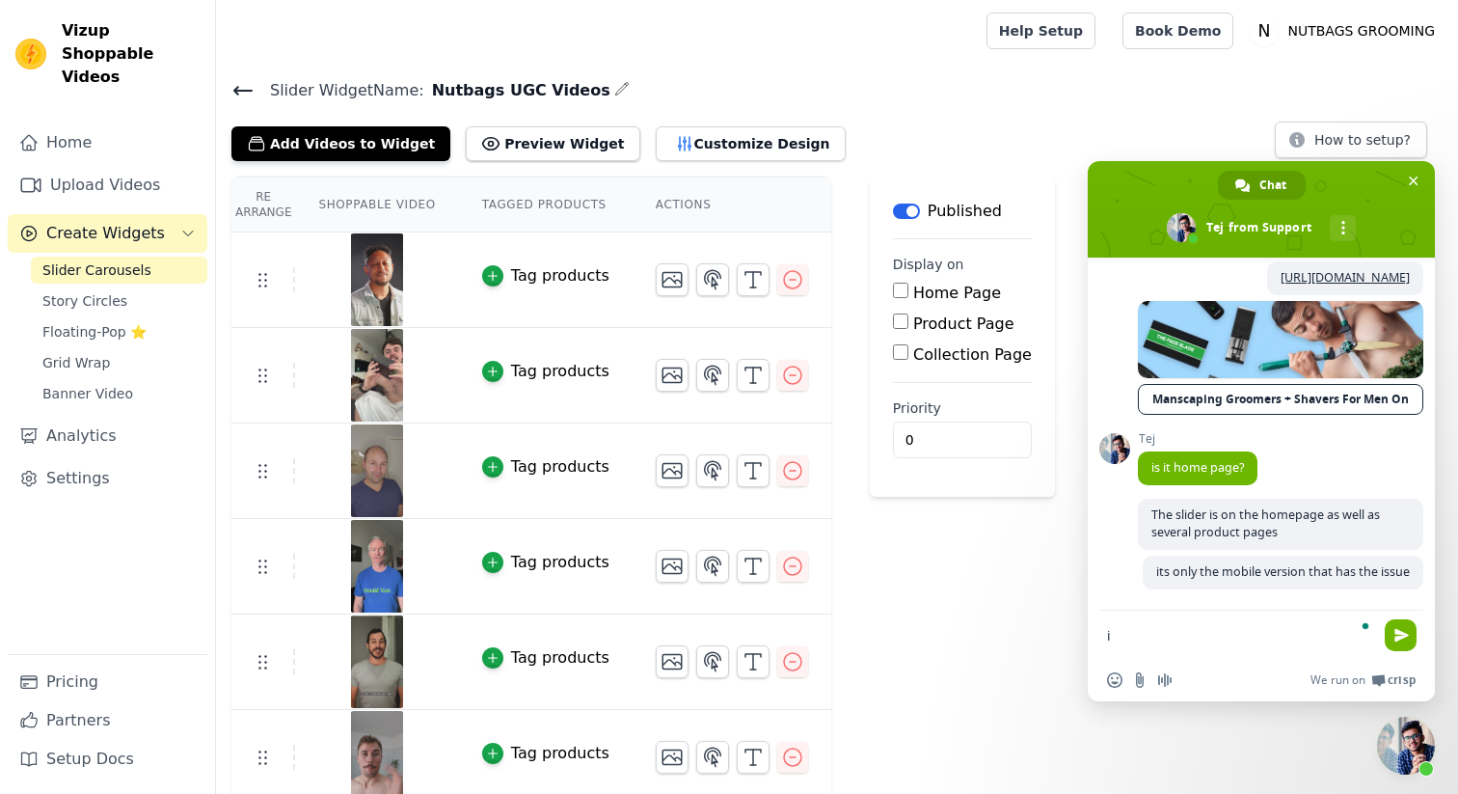
scroll to position [499, 0]
type textarea "i"
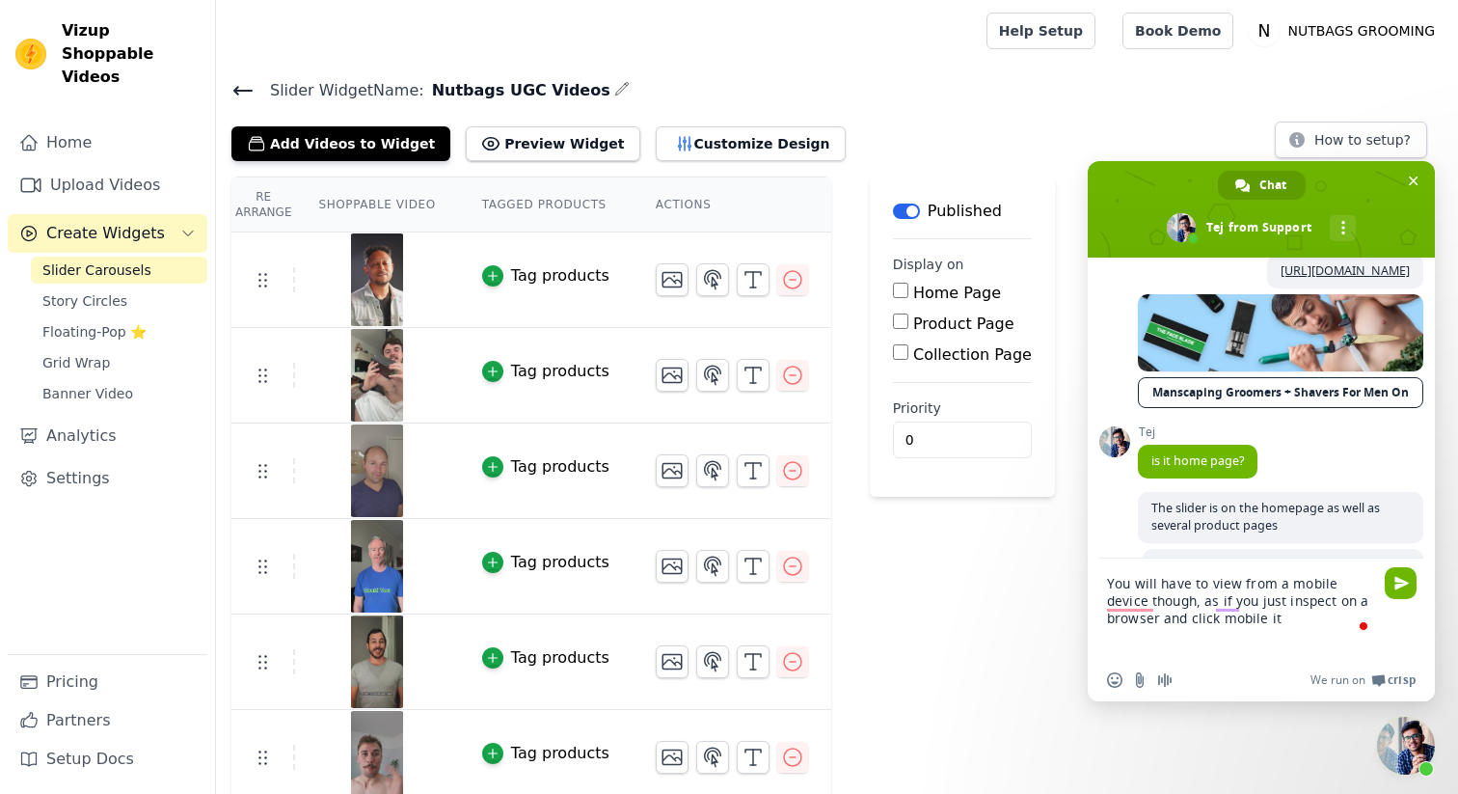
click at [1256, 621] on textarea "You will have to view from a mobile device though, as if you just inspect on a …" at bounding box center [1242, 608] width 270 height 100
type textarea "You will have to view from a mobile device though, as if you just inspect on a …"
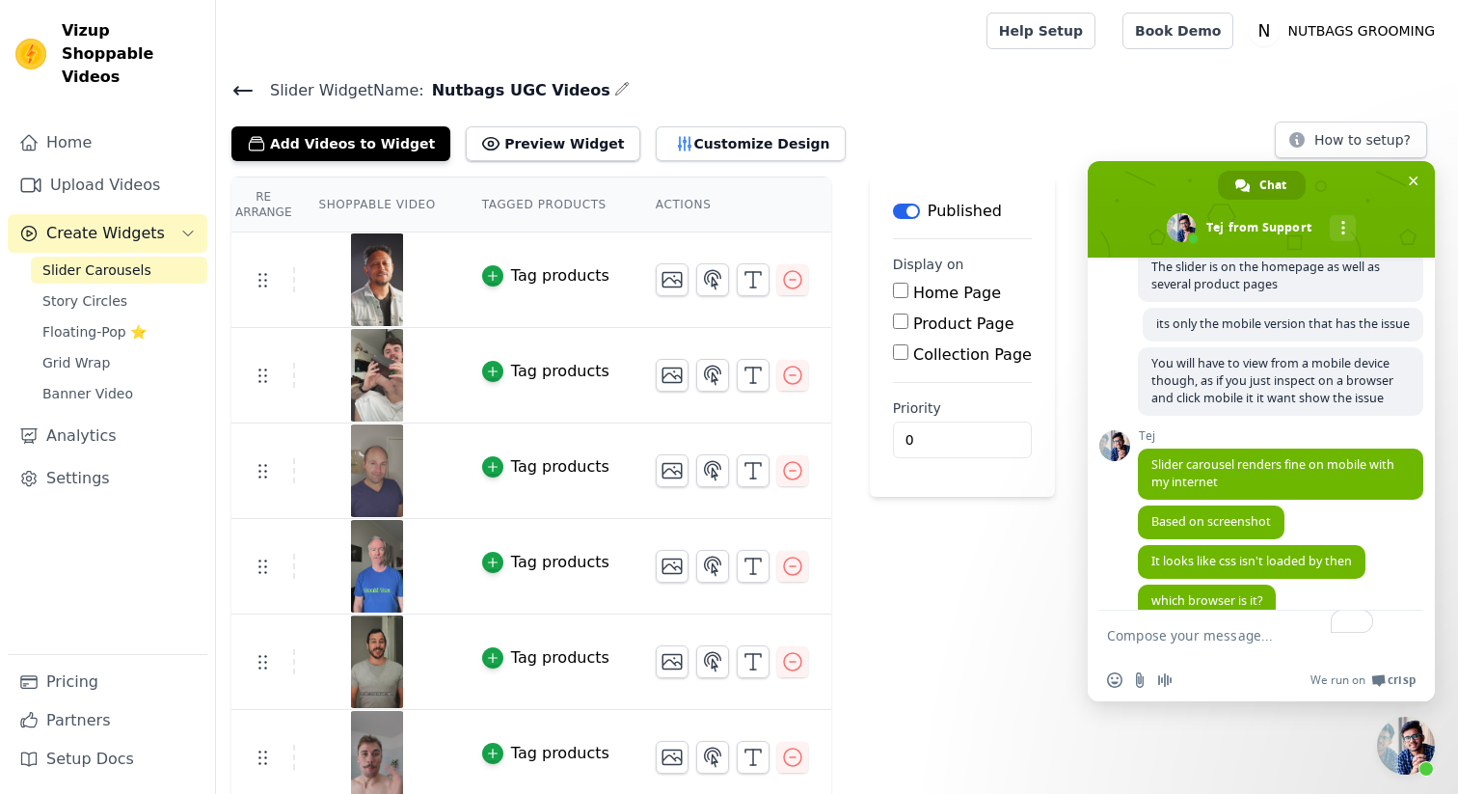
scroll to position [779, 0]
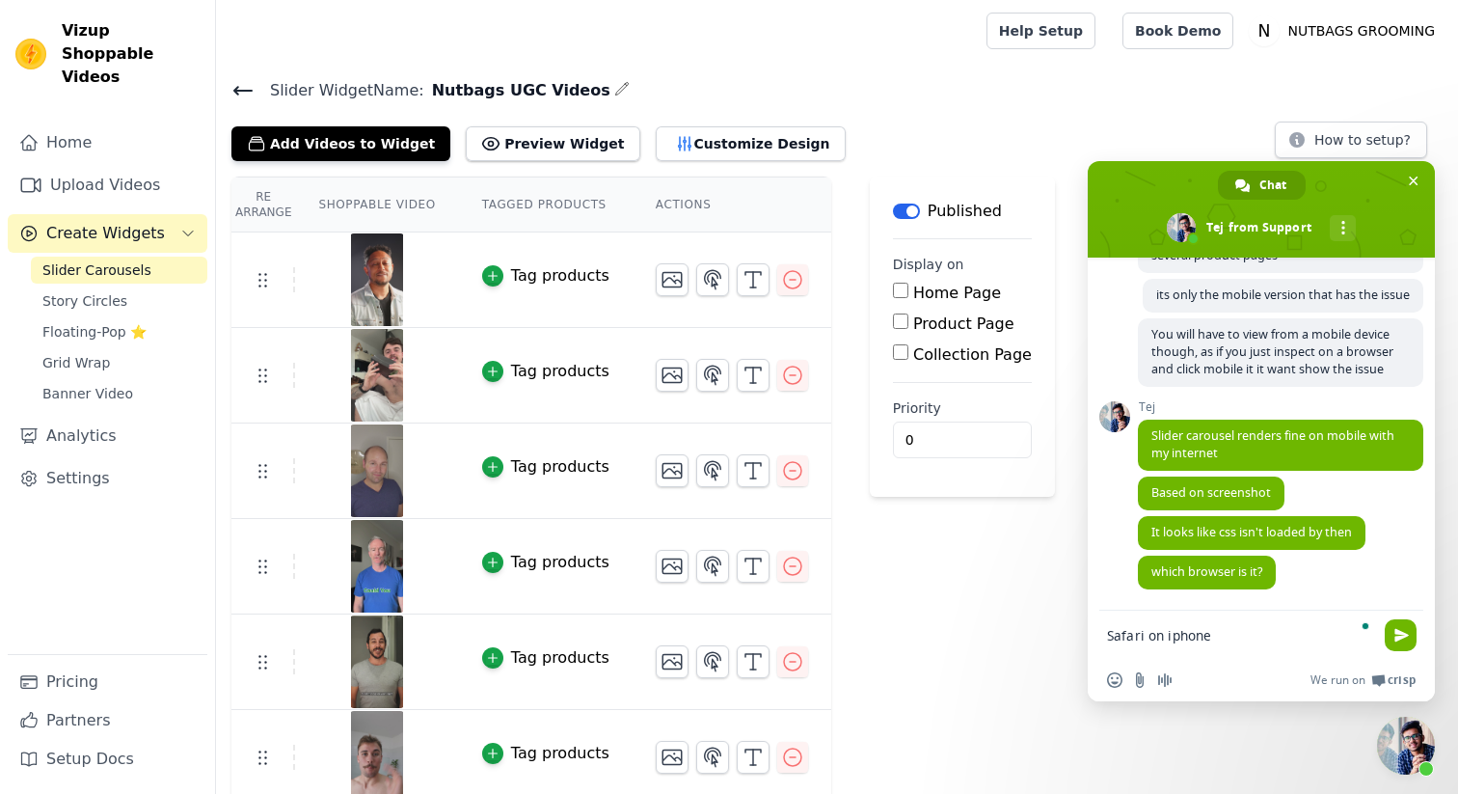
type textarea "Safari on iphone"
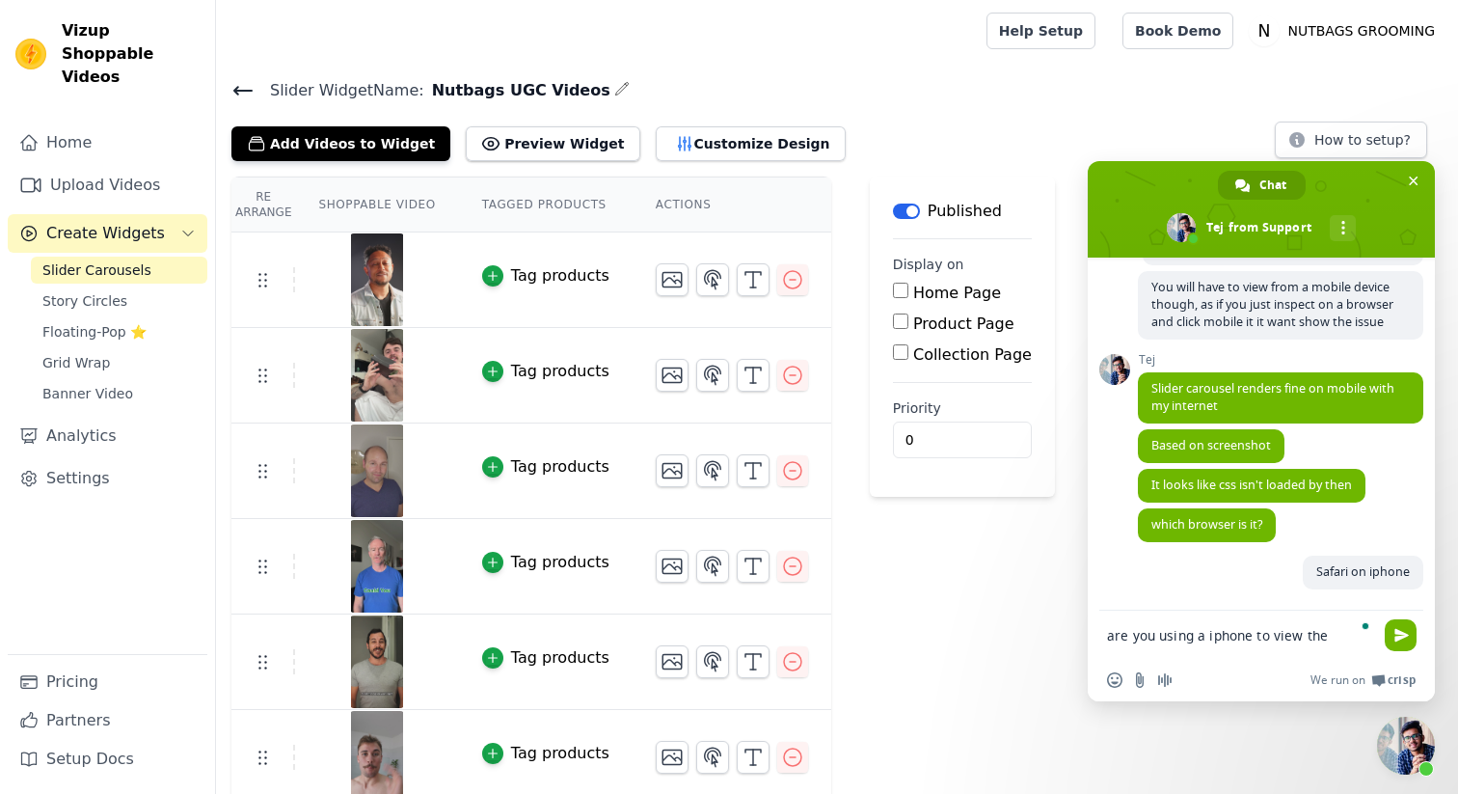
scroll to position [845, 0]
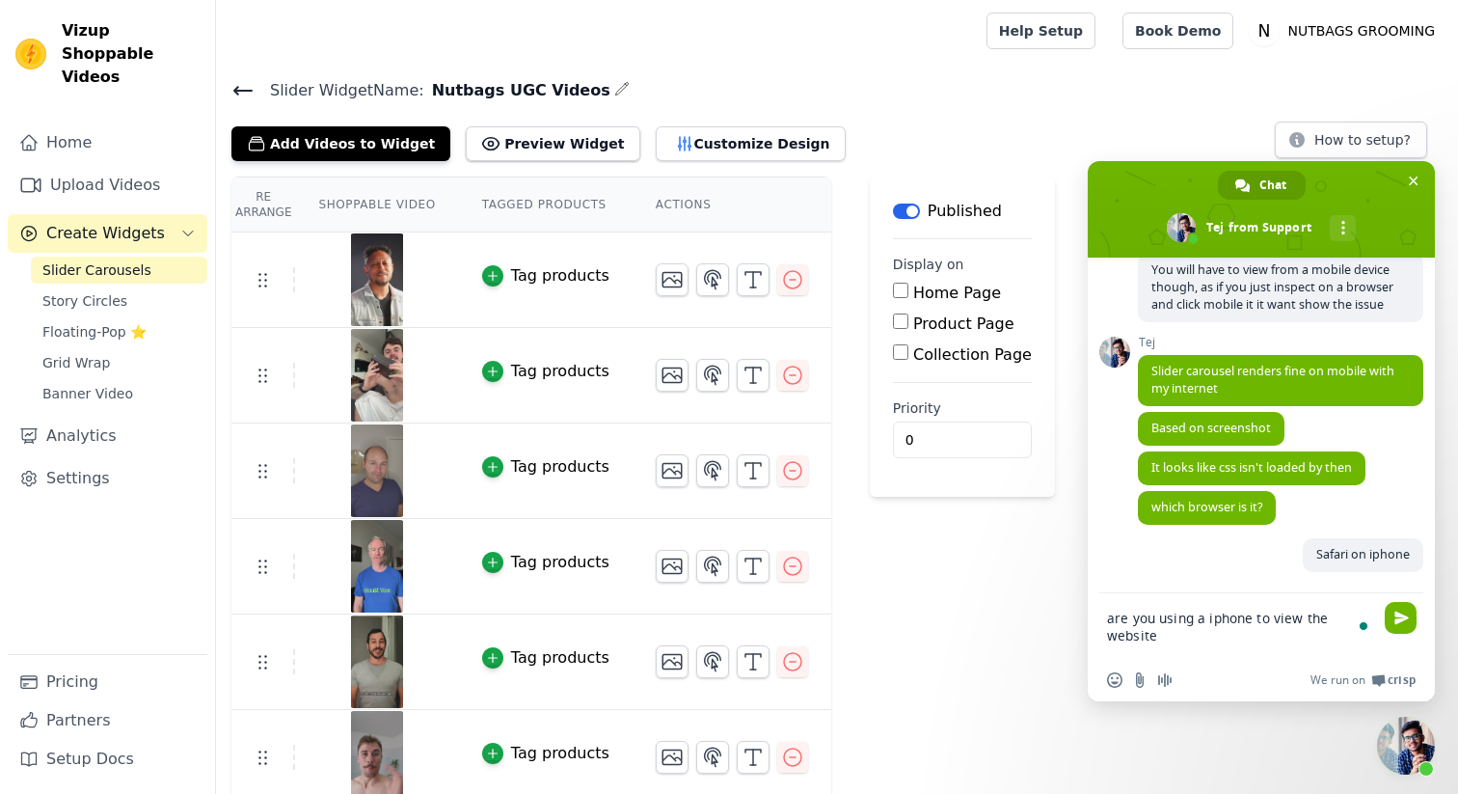
type textarea "are you using a iphone to view the website"
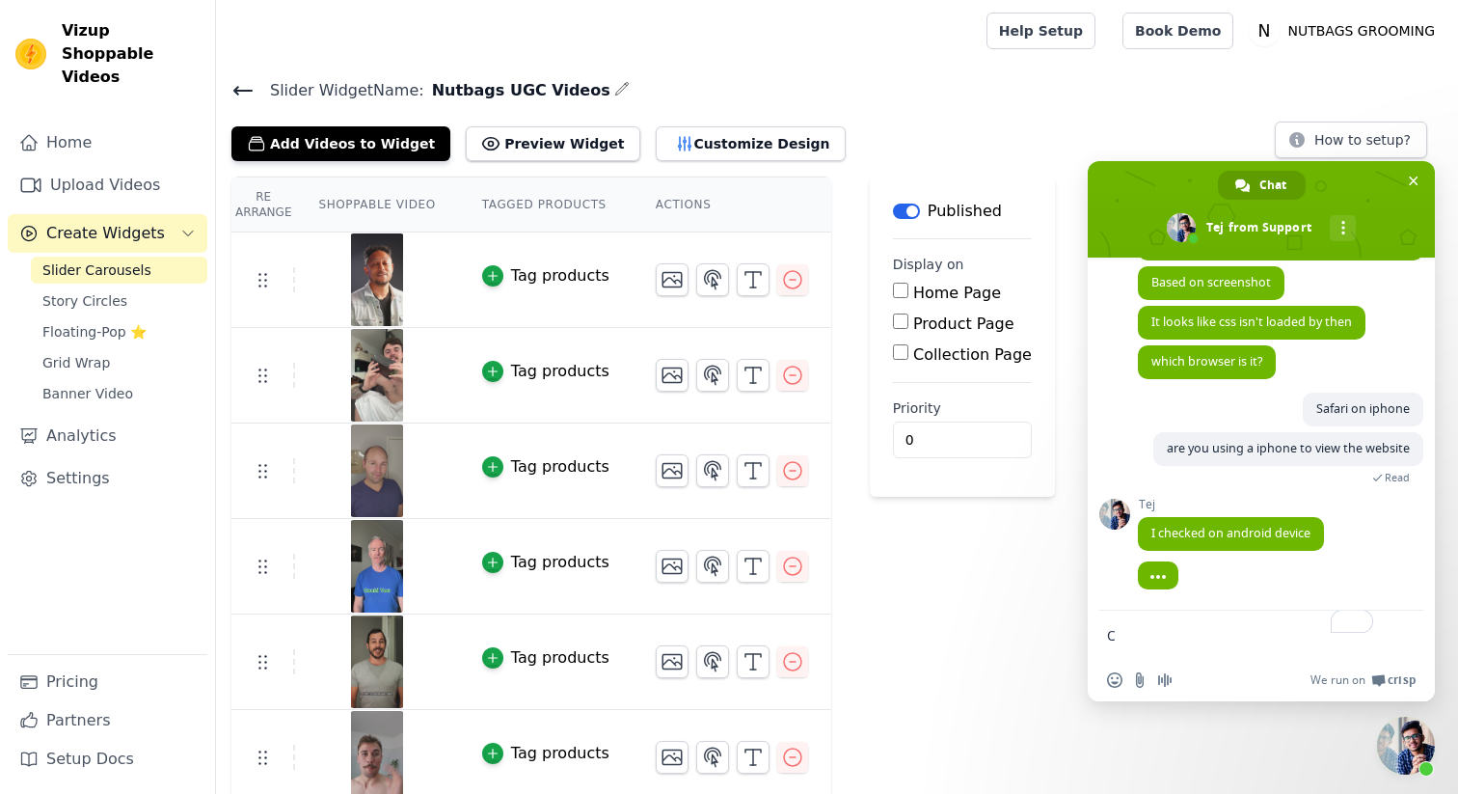
scroll to position [992, 0]
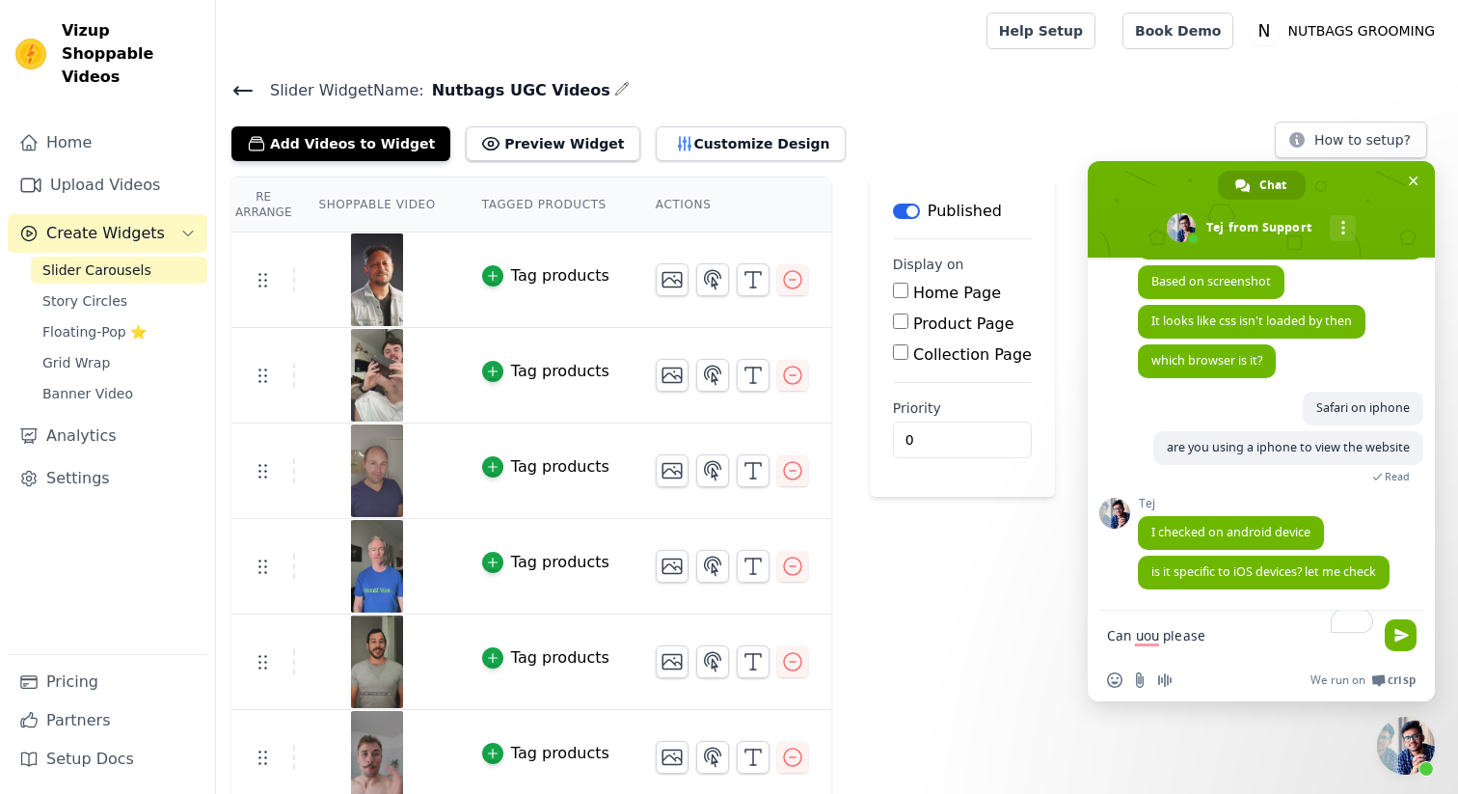
type textarea "c"
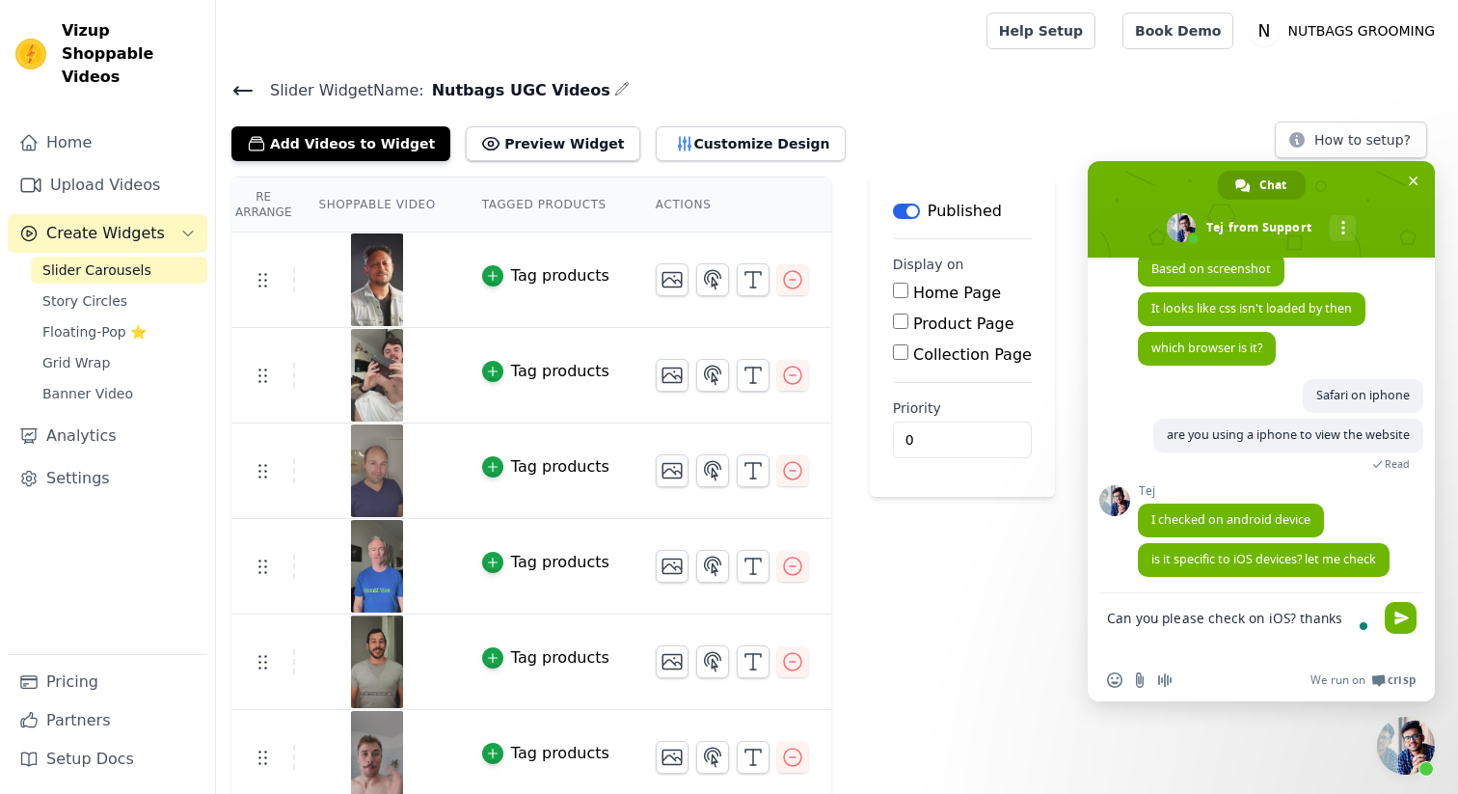
type textarea "Can you please check on iOS? thanks"
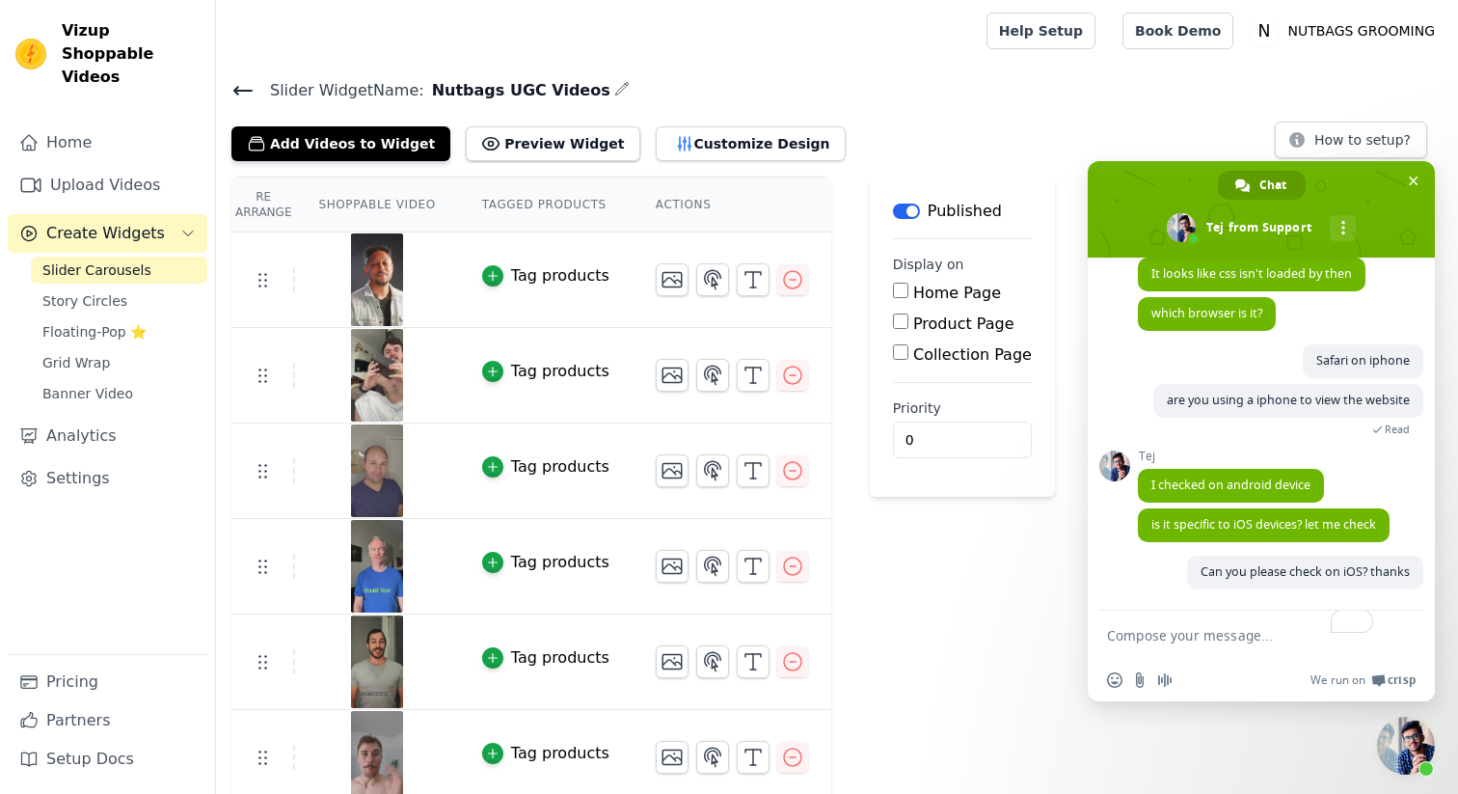
scroll to position [1040, 0]
drag, startPoint x: 1291, startPoint y: 523, endPoint x: 1291, endPoint y: 503, distance: 19.3
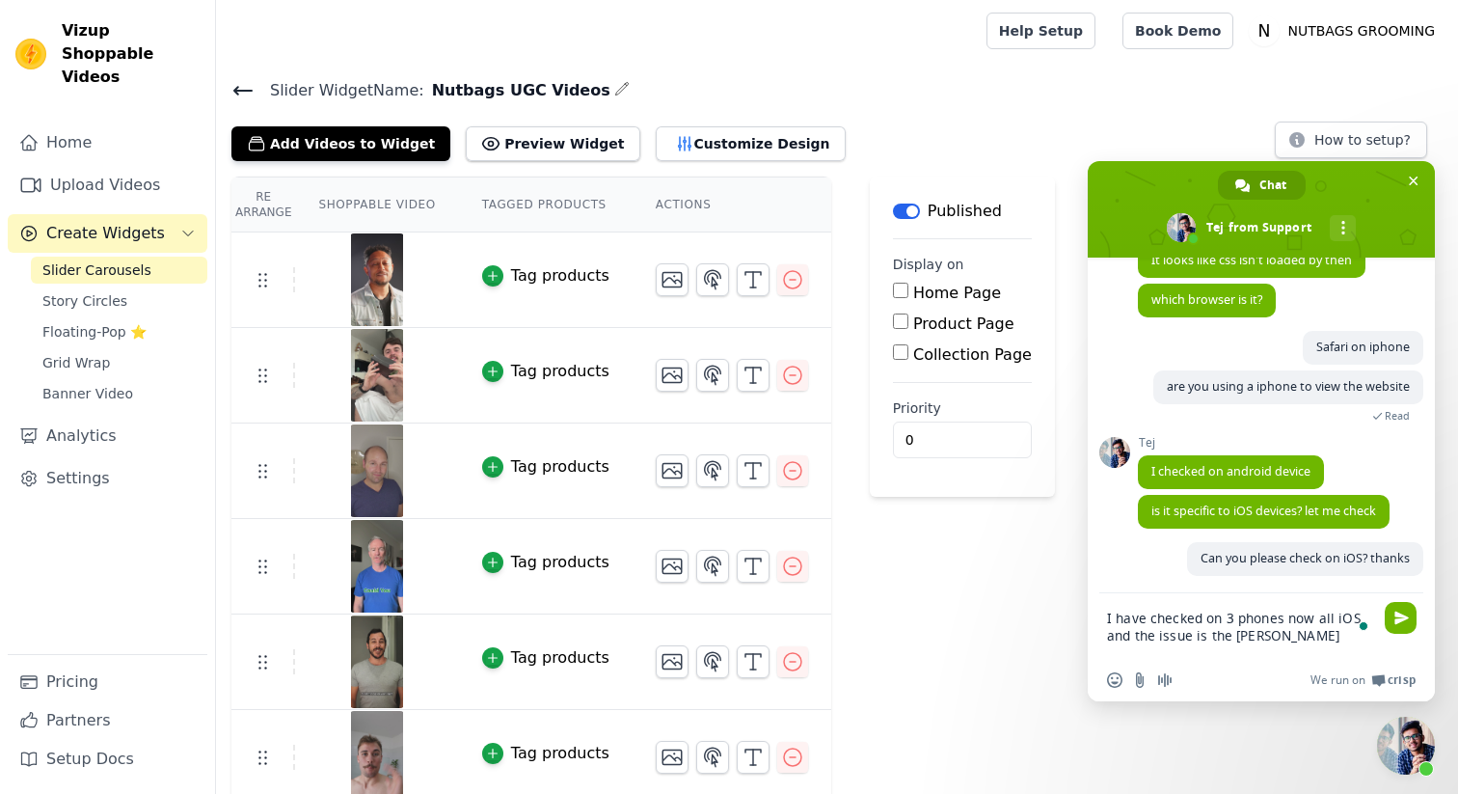
type textarea "I have checked on 3 phones now all iOS and the issue is the same"
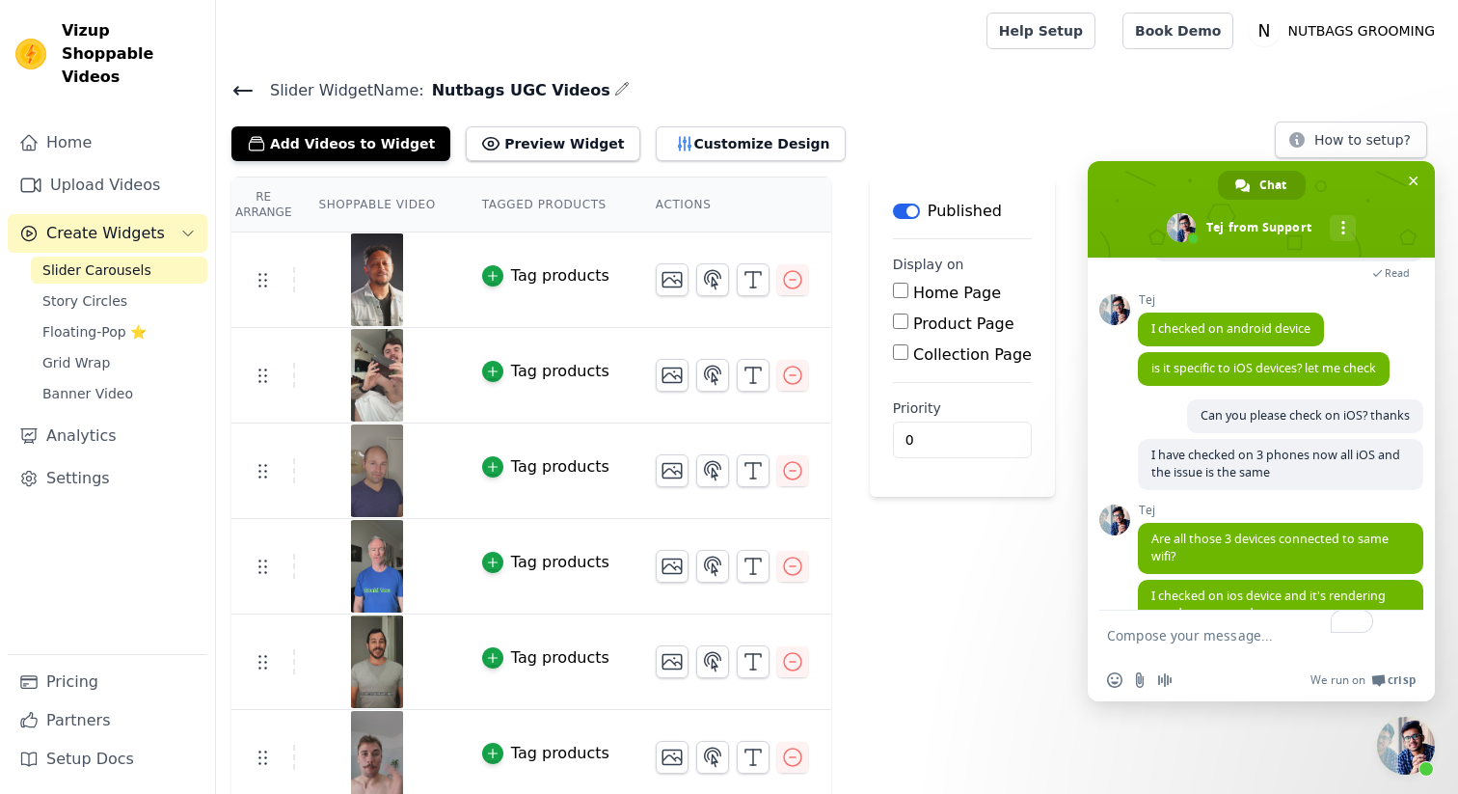
scroll to position [1294, 0]
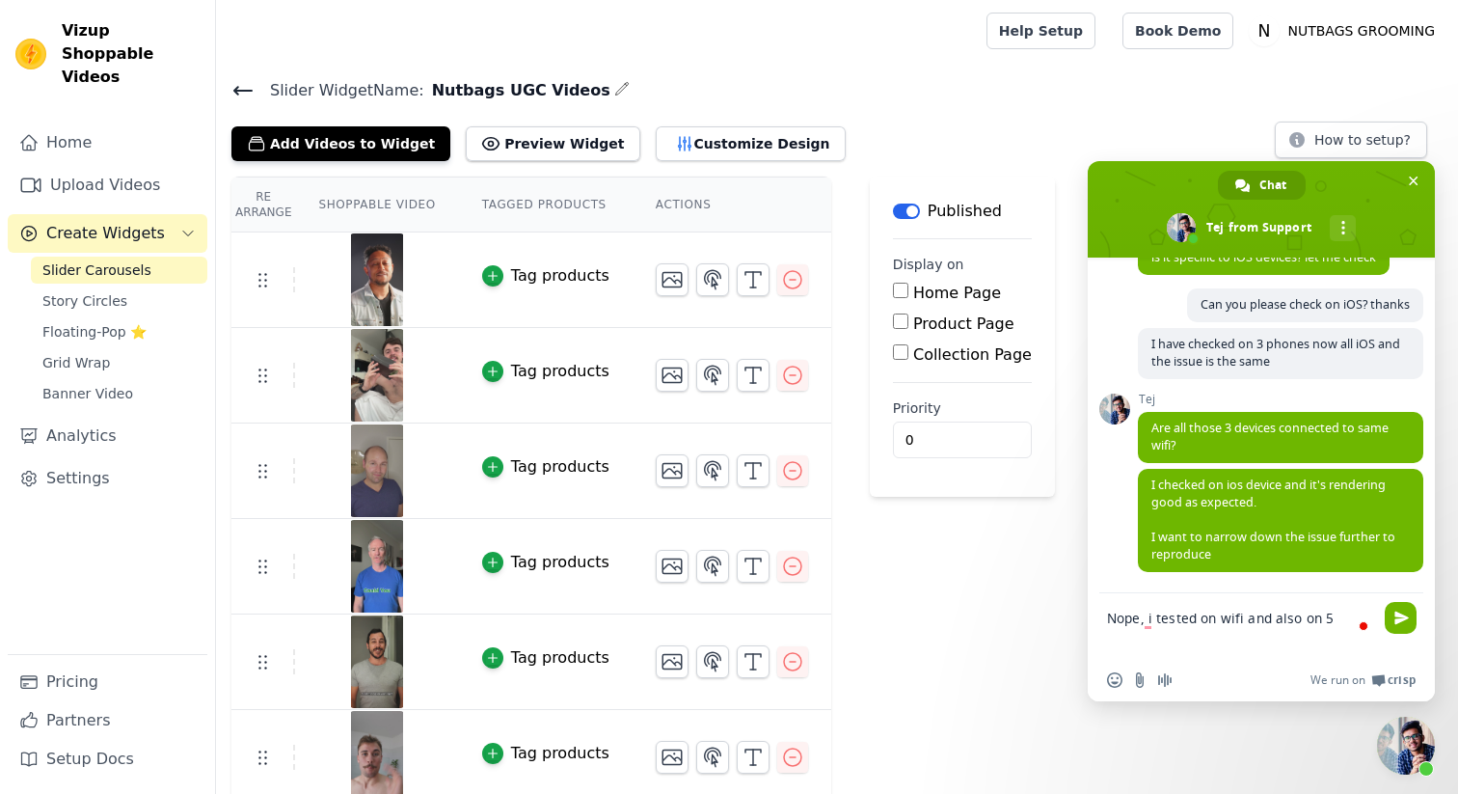
type textarea "Nope, i tested on wifi and also on 5G"
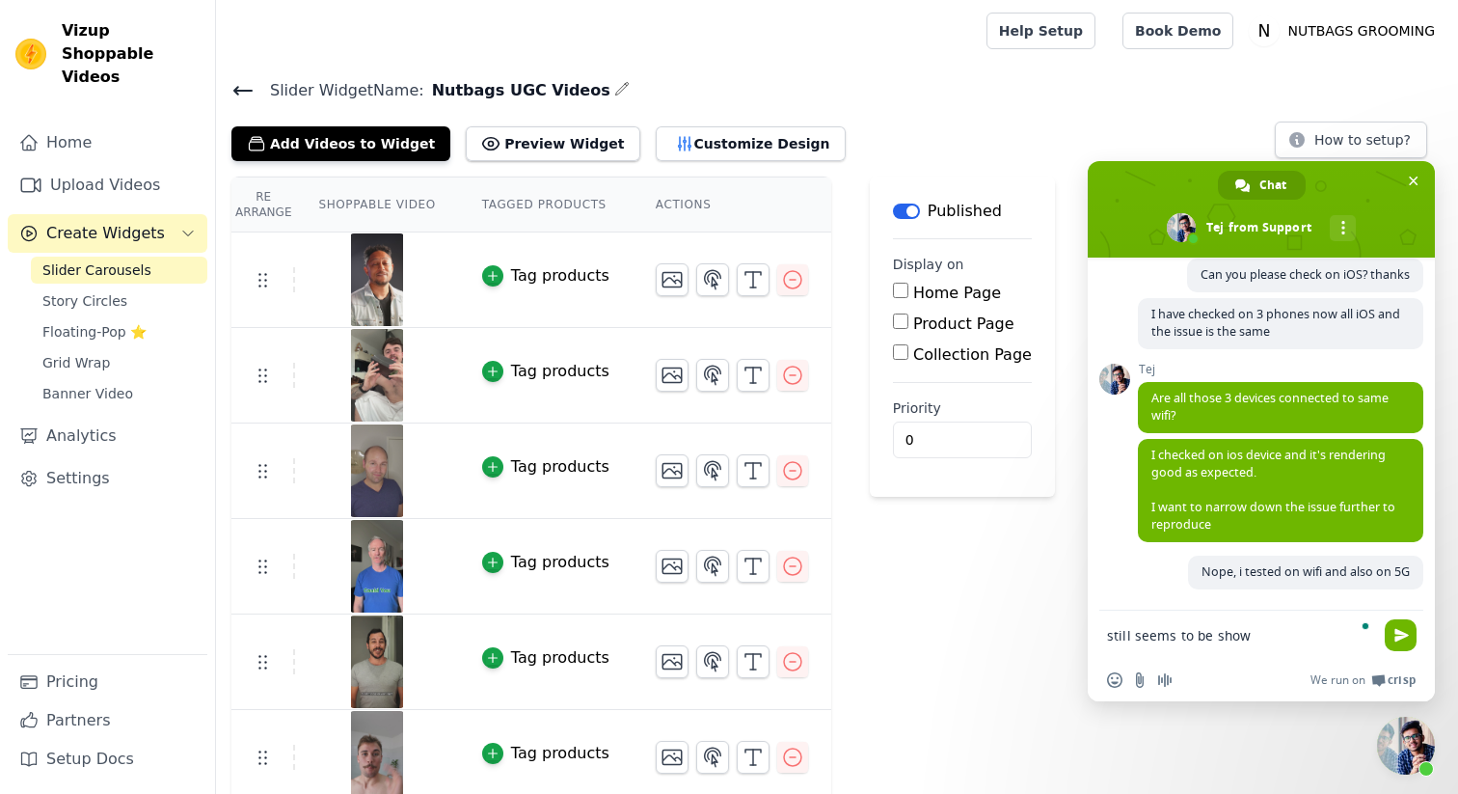
scroll to position [1409, 0]
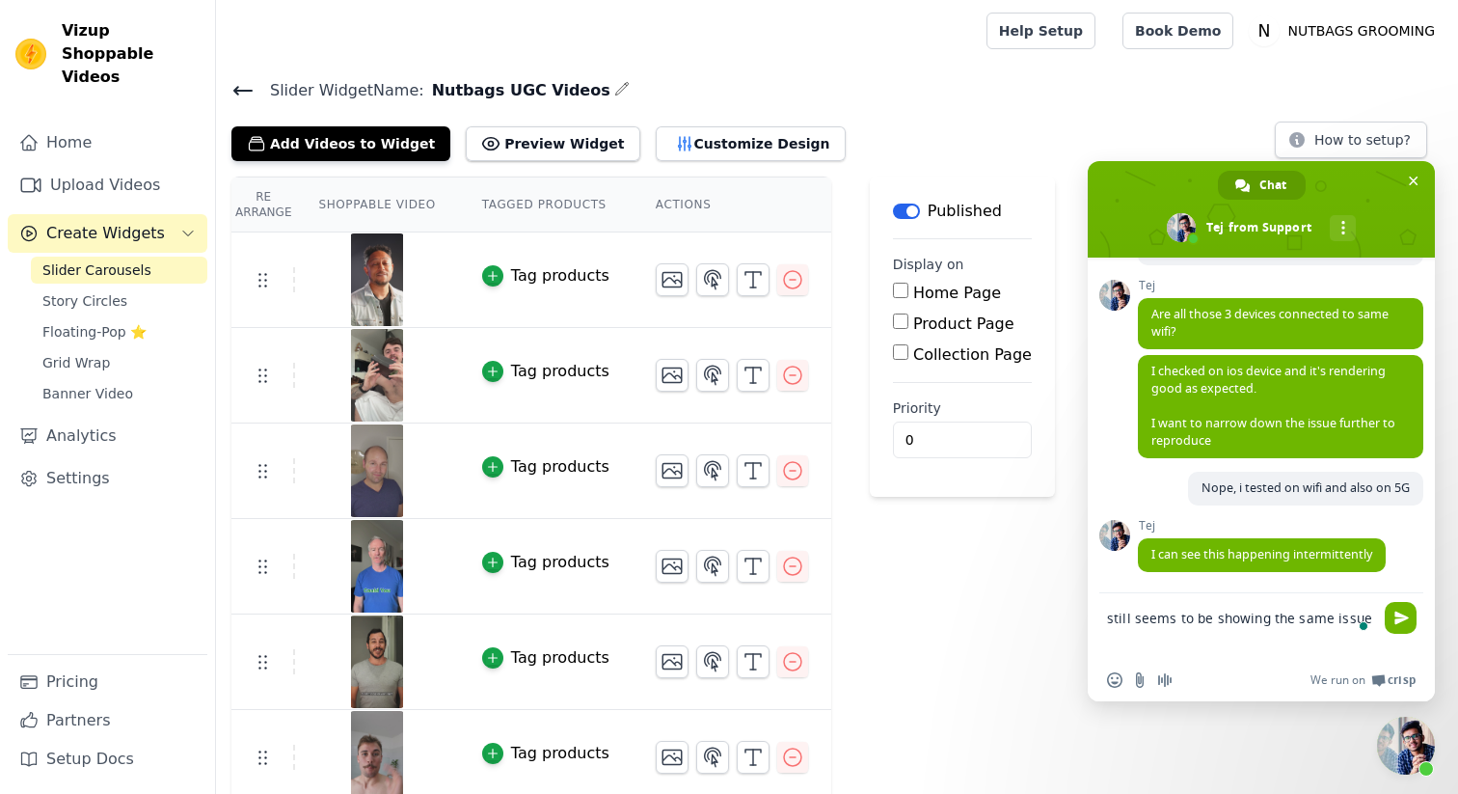
type textarea "still seems to be showing the same issue"
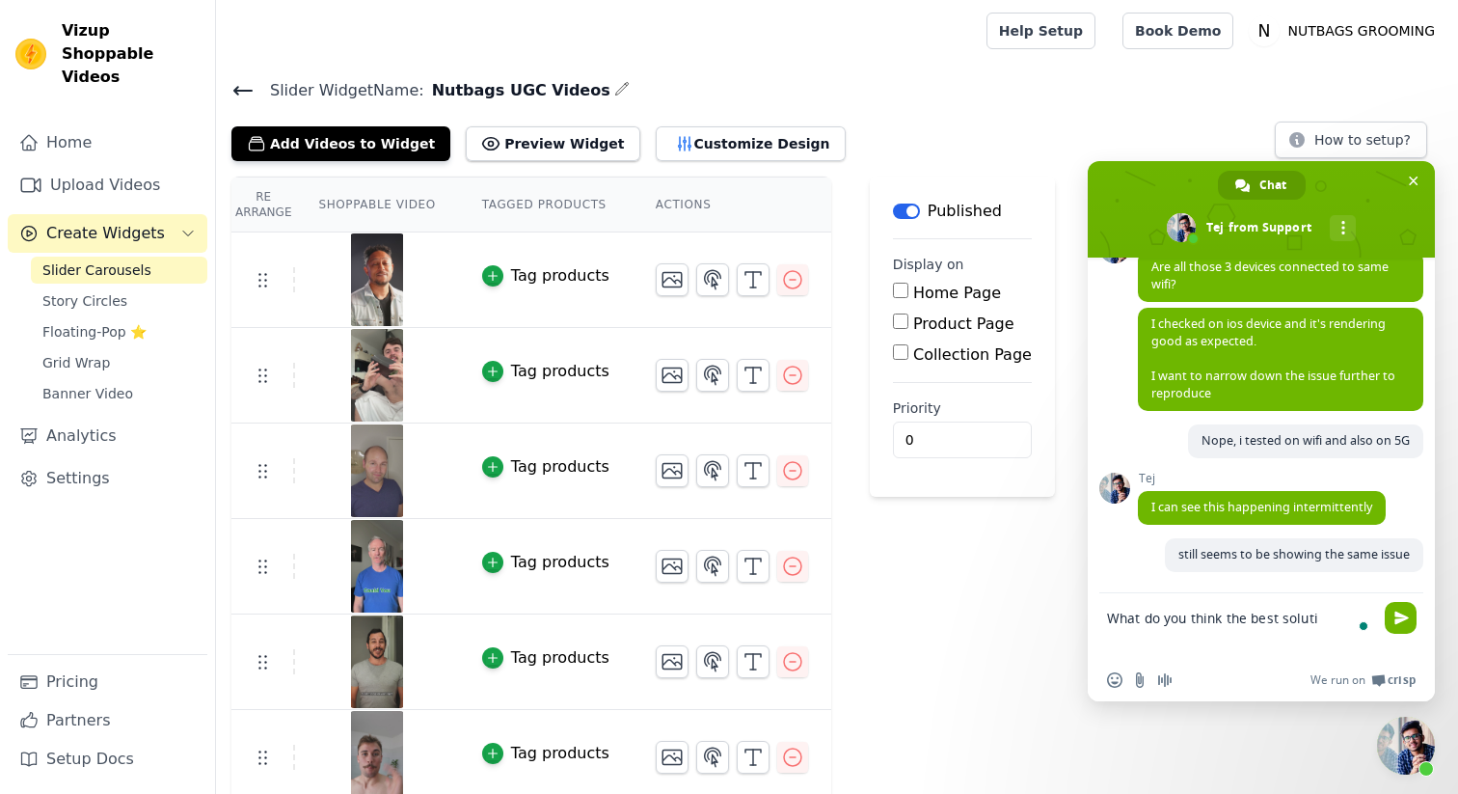
scroll to position [1474, 0]
type textarea "What do you think the best solution would be?"
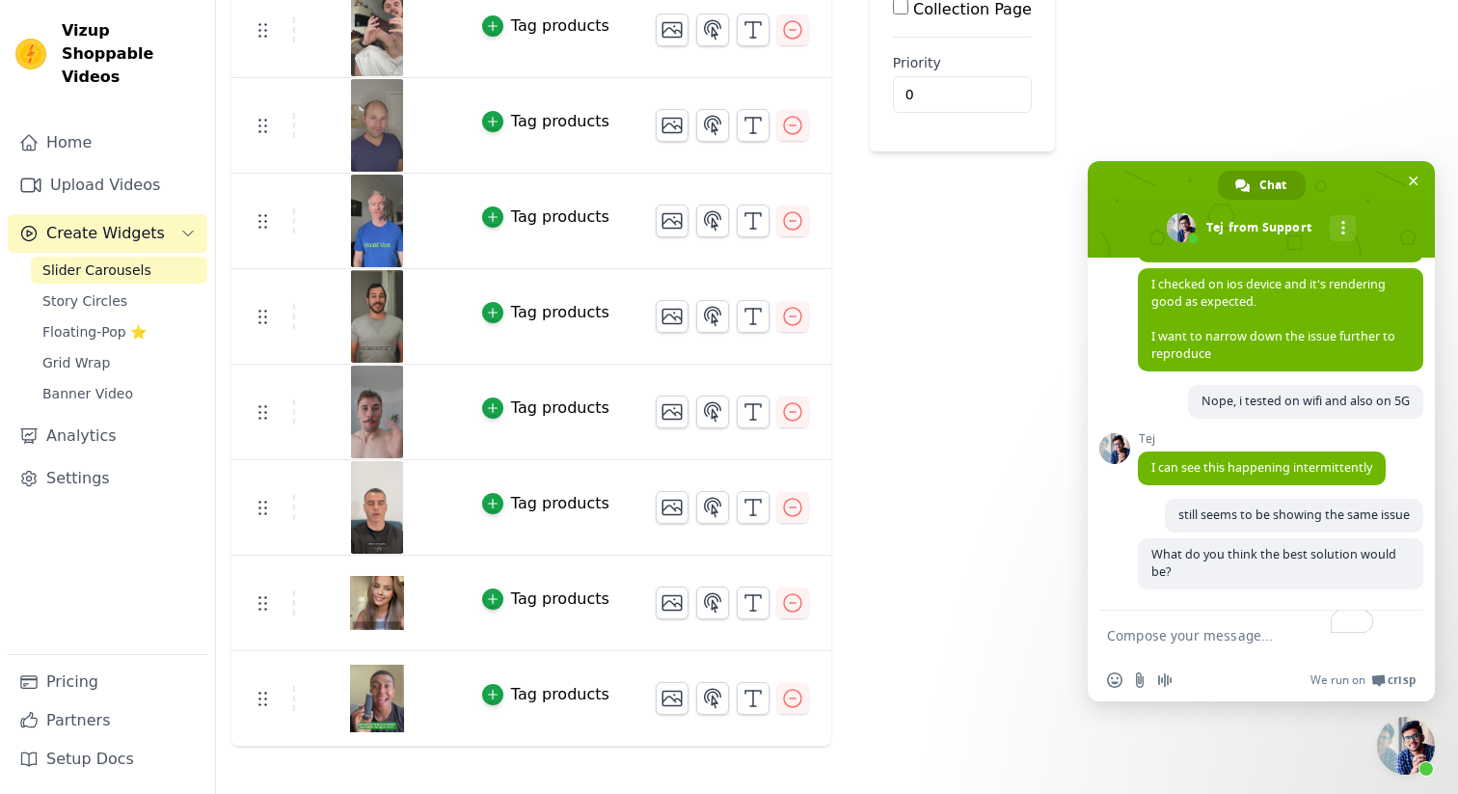
scroll to position [0, 0]
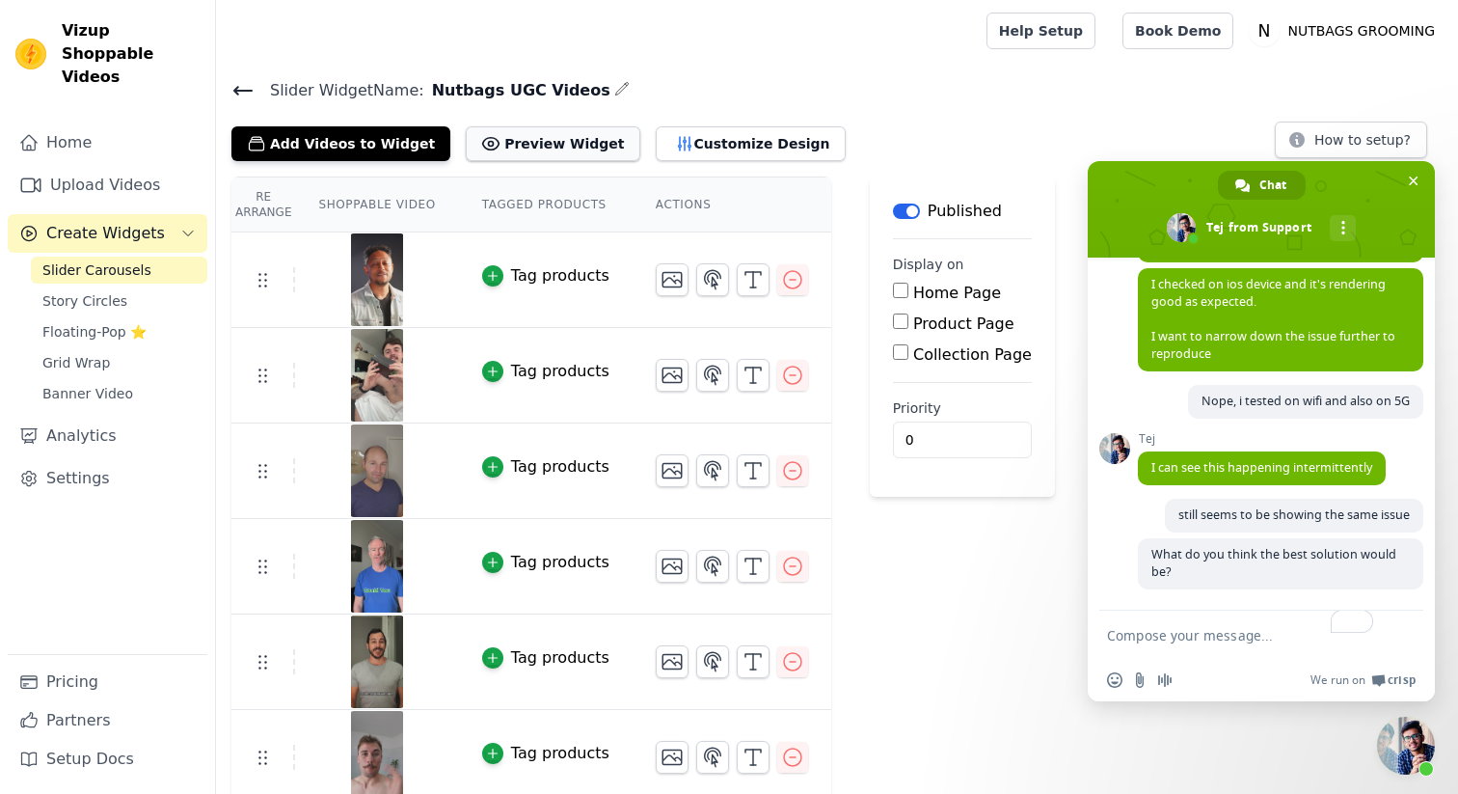
click at [553, 150] on button "Preview Widget" at bounding box center [553, 143] width 174 height 35
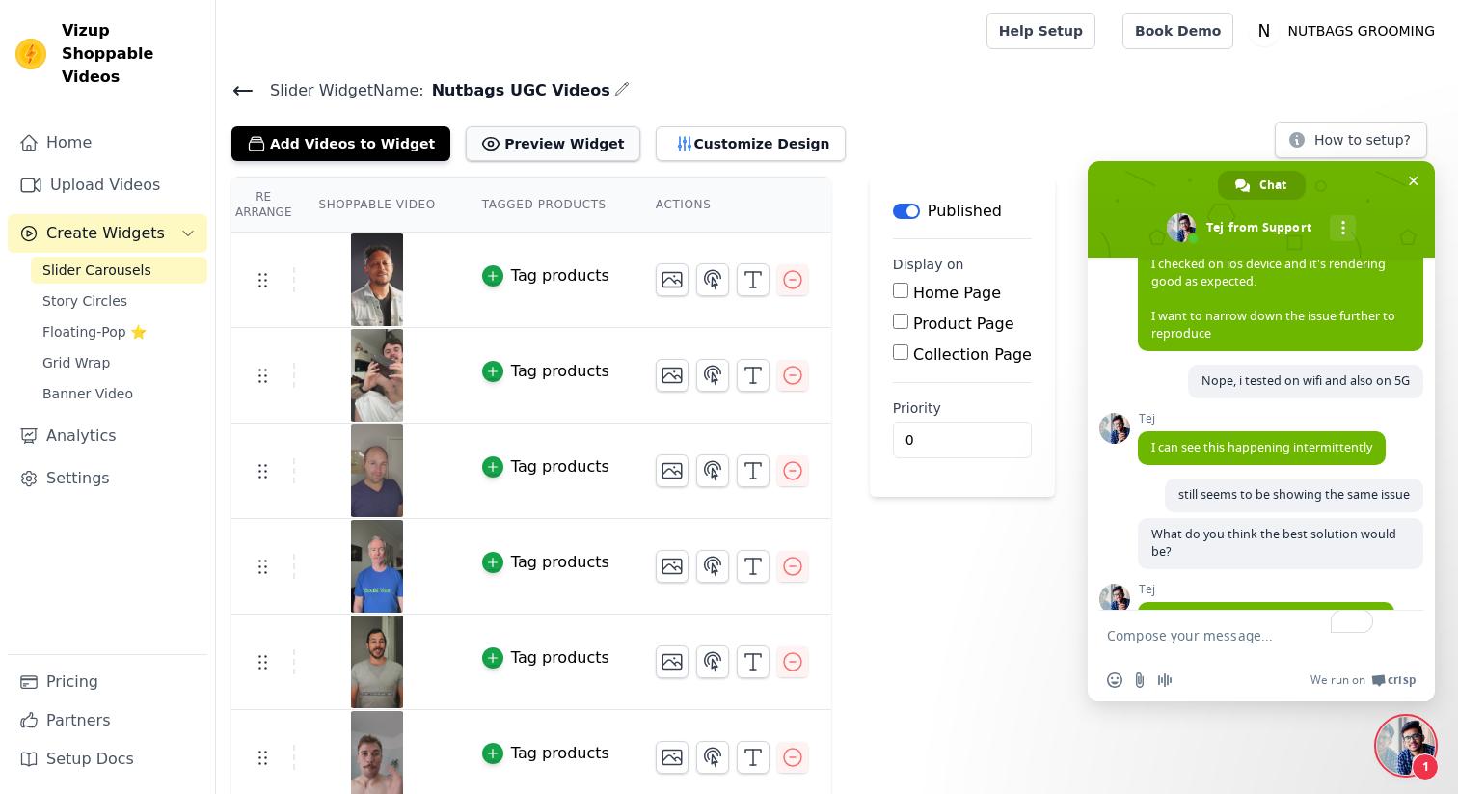
scroll to position [1581, 0]
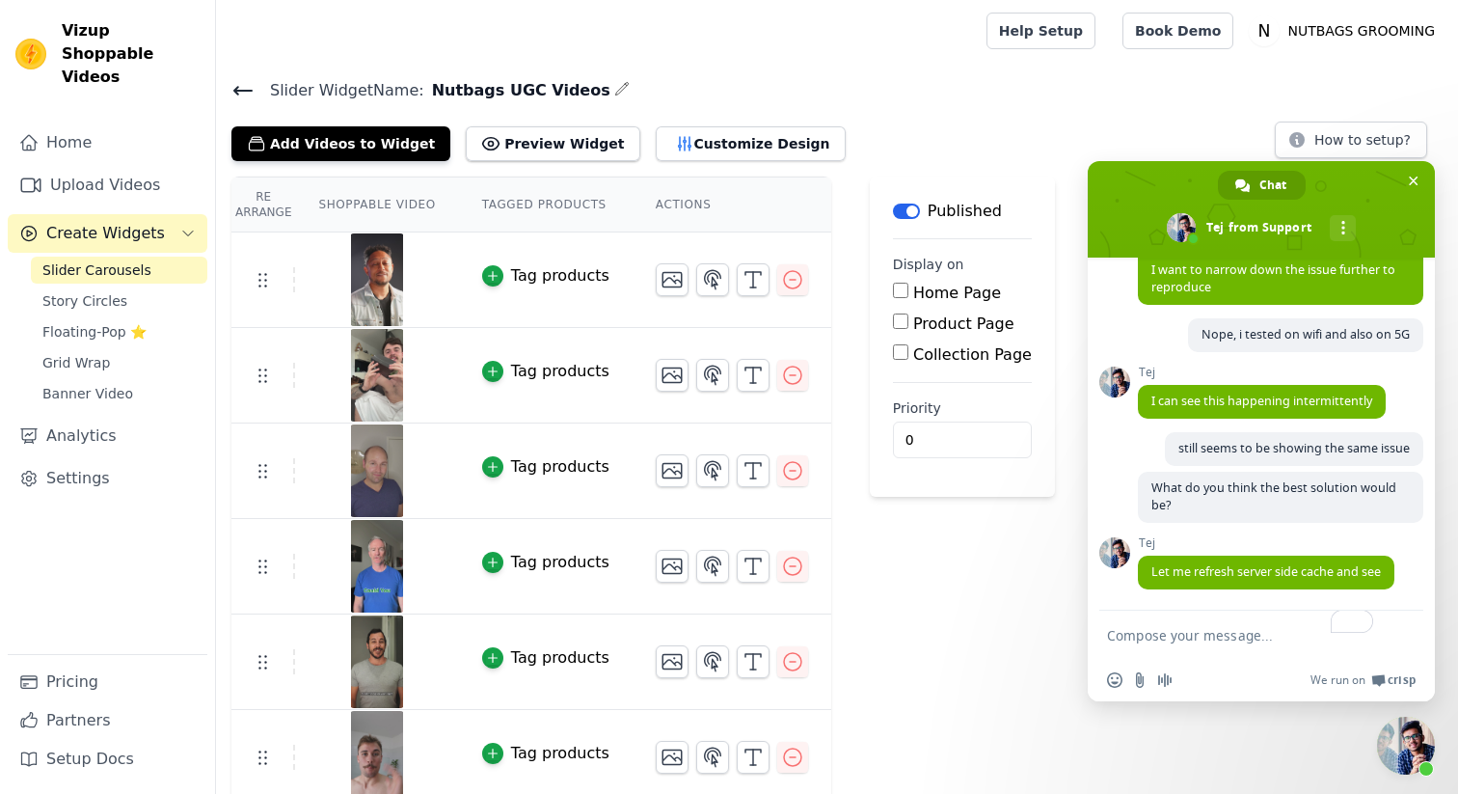
click at [1241, 637] on textarea "To enrich screen reader interactions, please activate Accessibility in Grammarl…" at bounding box center [1242, 634] width 270 height 48
type textarea "Thanks"
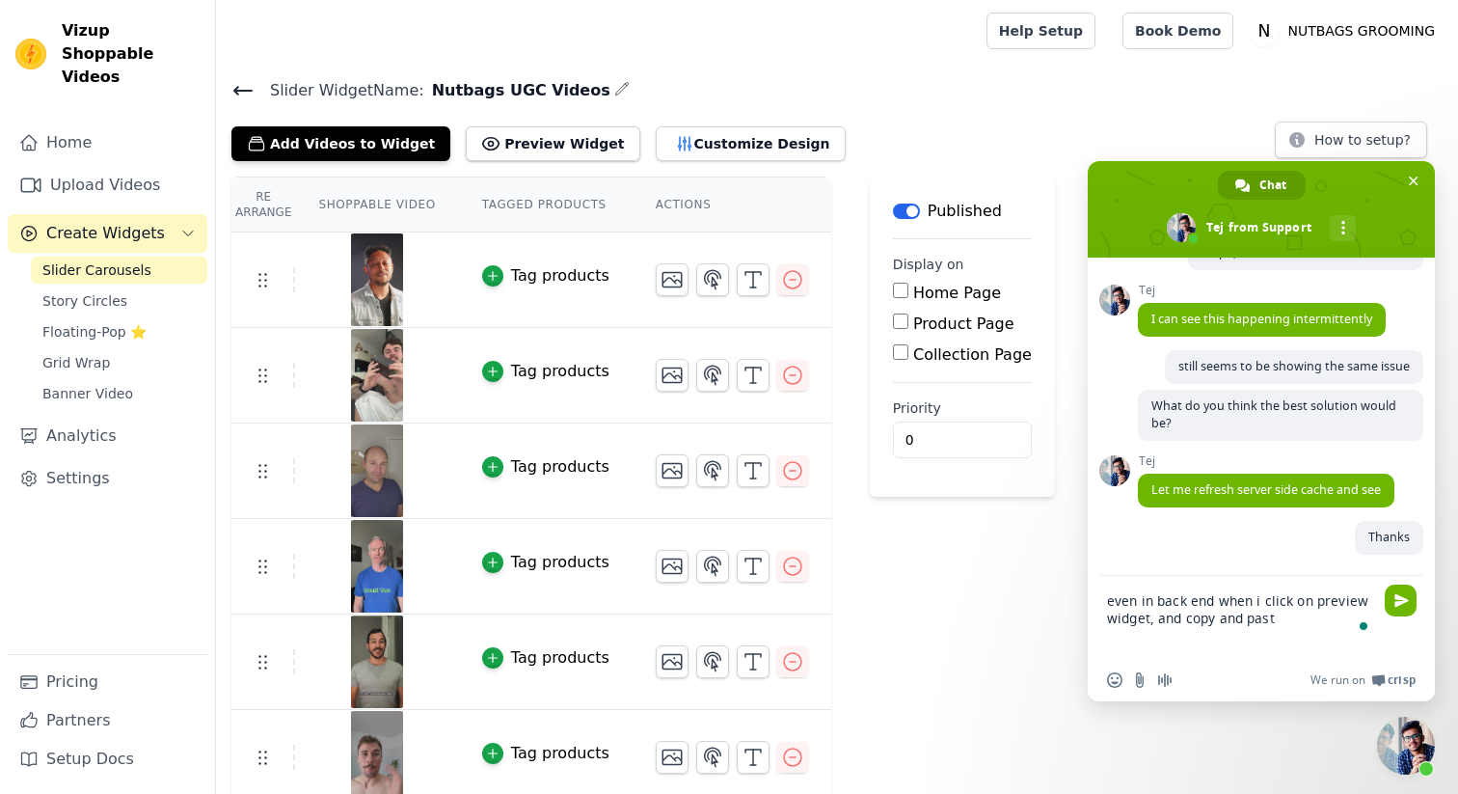
scroll to position [1652, 0]
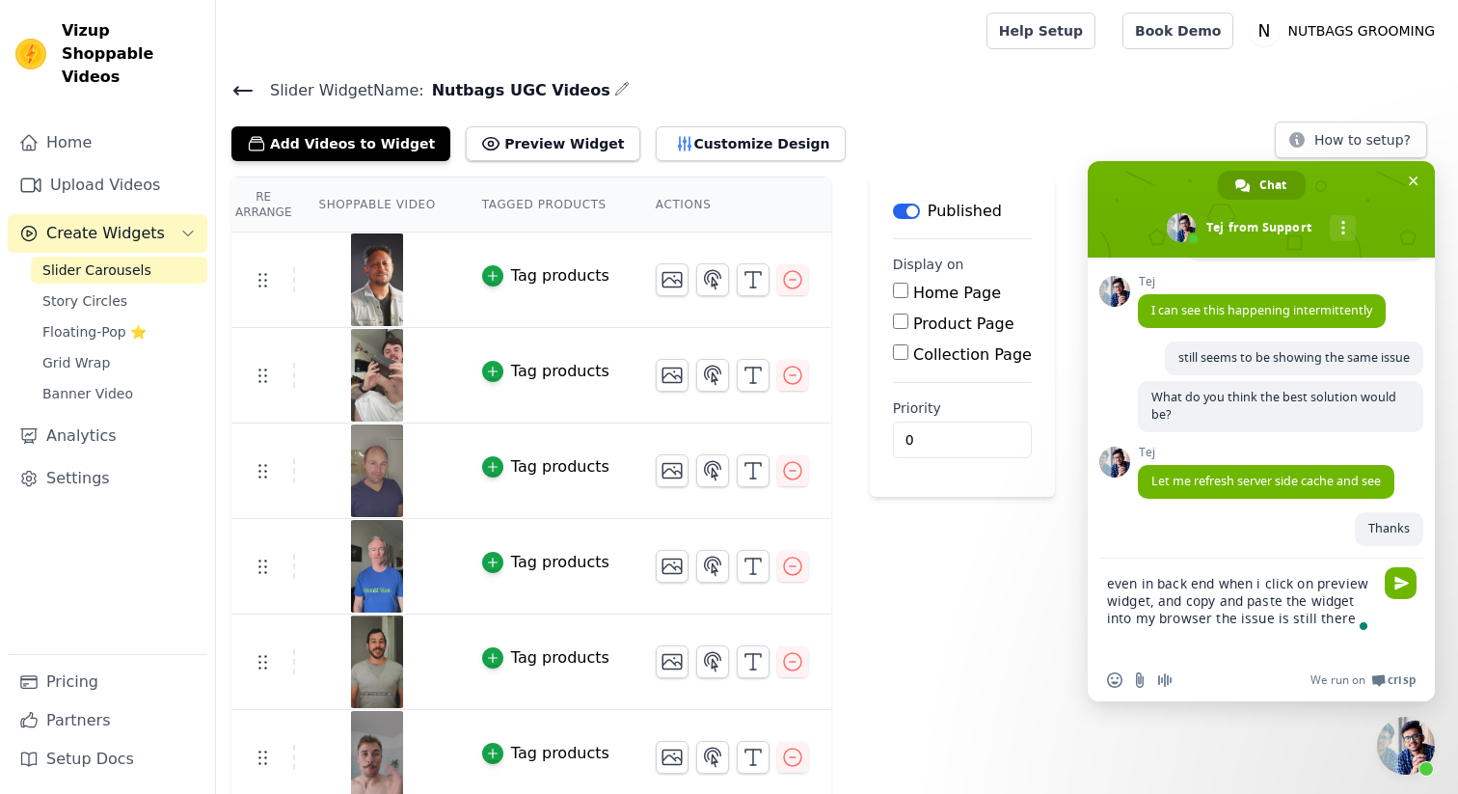
type textarea "even in back end when i click on preview widget, and copy and paste the widget …"
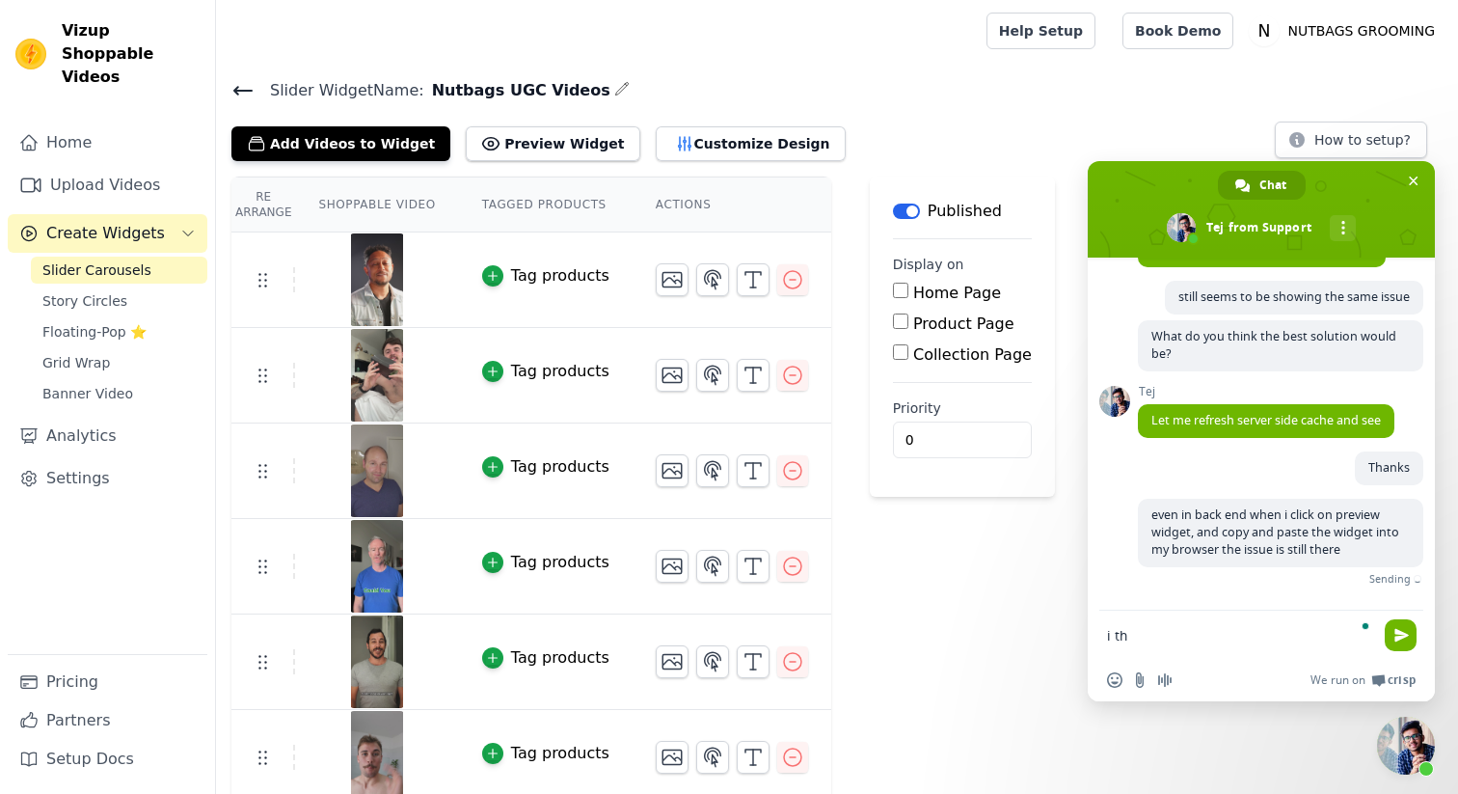
scroll to position [1705, 0]
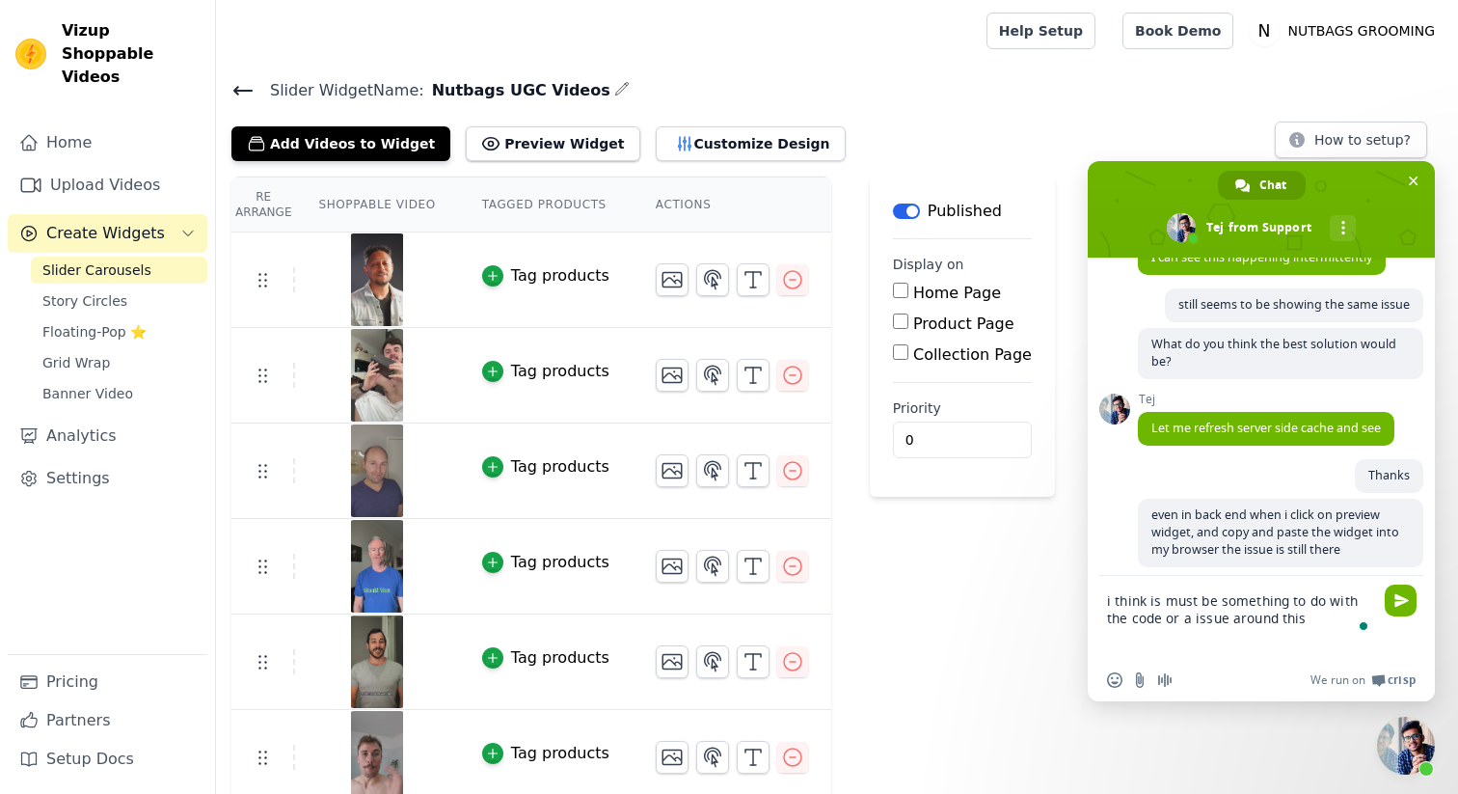
type textarea "i think is must be something to do with the code or a issue around this"
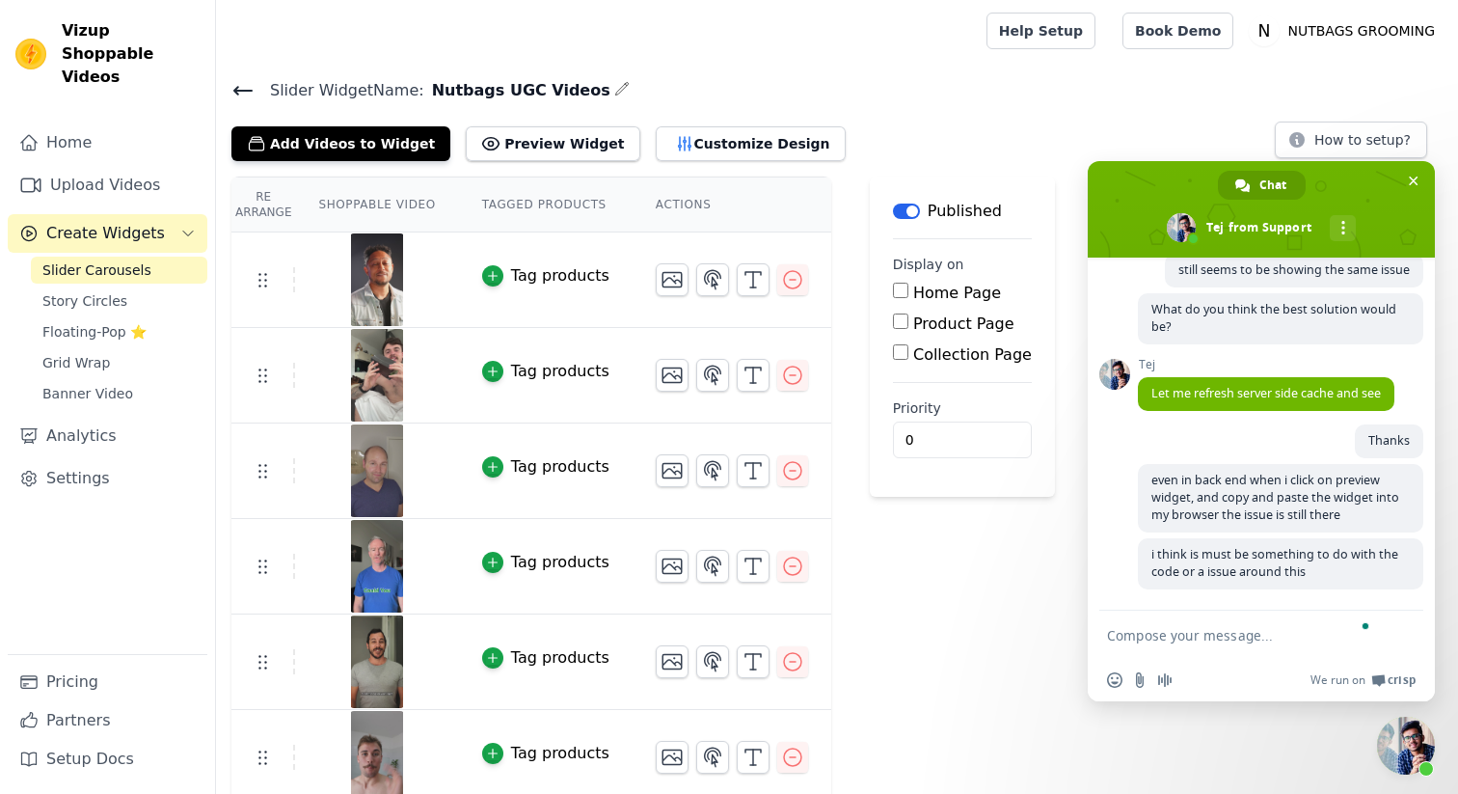
scroll to position [1763, 0]
click at [1217, 634] on textarea "To enrich screen reader interactions, please activate Accessibility in Grammarl…" at bounding box center [1242, 634] width 270 height 48
click at [909, 142] on div "Add Videos to Widget Preview Widget Customize Design How to setup?" at bounding box center [836, 140] width 1211 height 42
click at [1186, 640] on textarea "To enrich screen reader interactions, please activate Accessibility in Grammarl…" at bounding box center [1242, 634] width 270 height 48
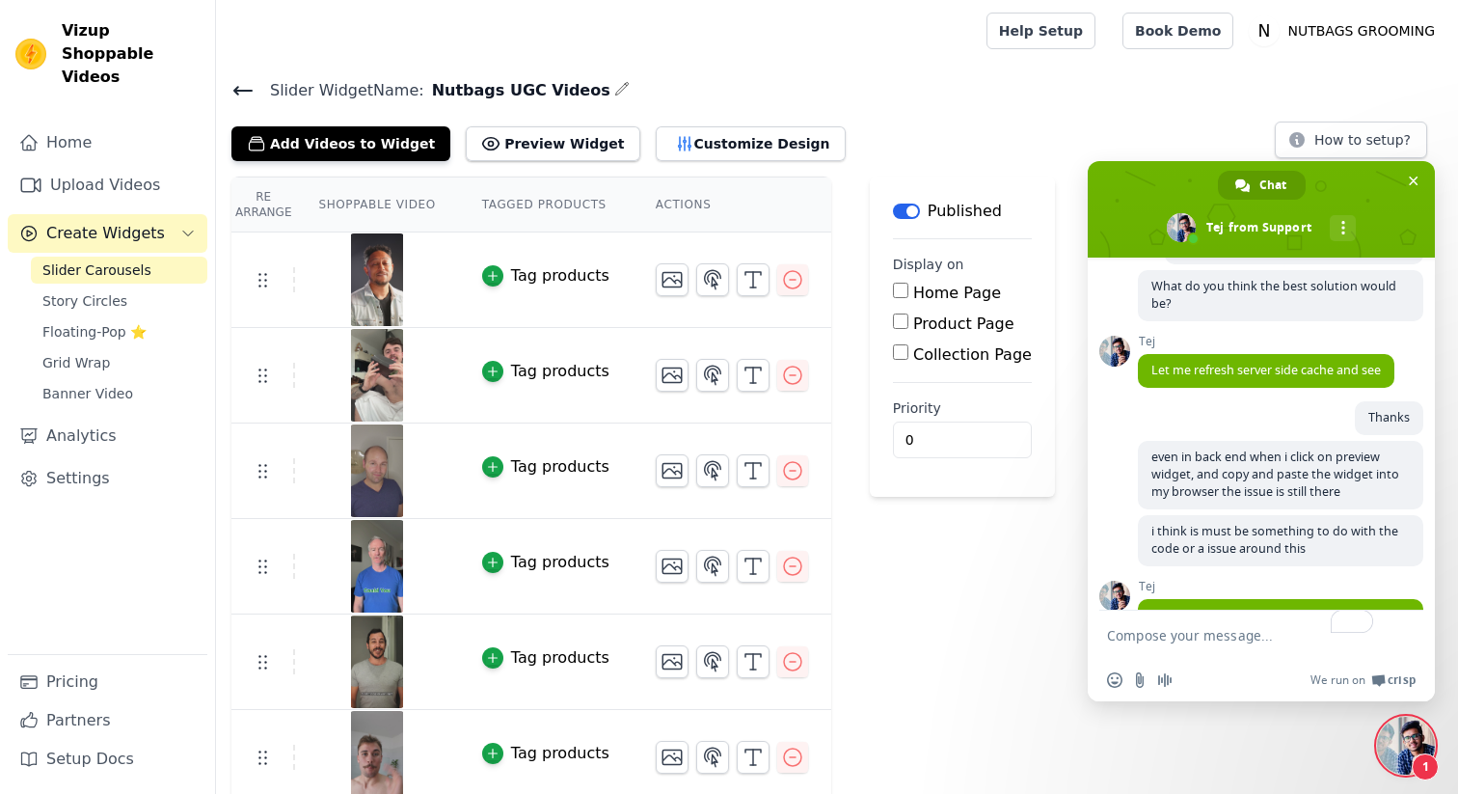
scroll to position [1902, 0]
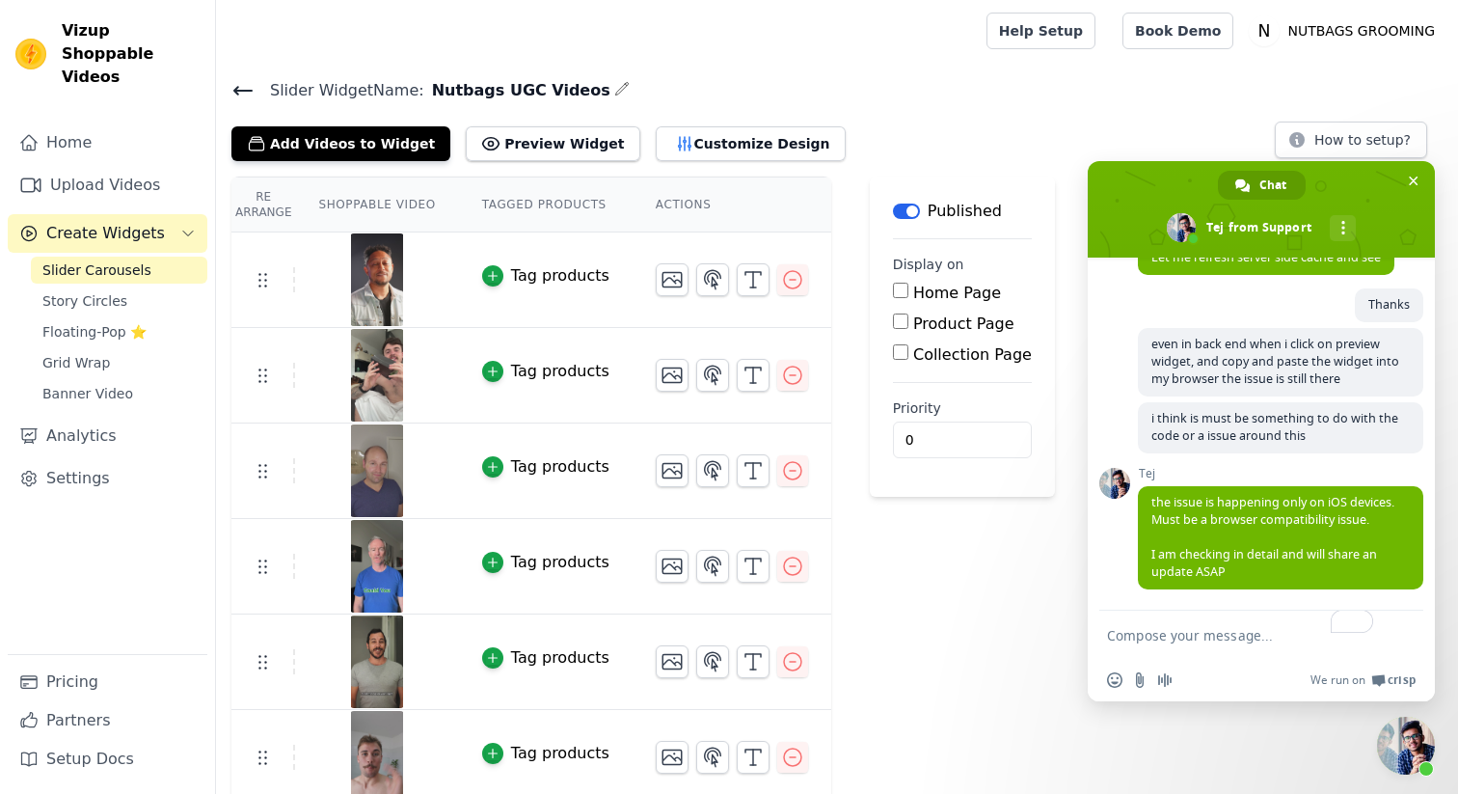
click at [1272, 625] on textarea "To enrich screen reader interactions, please activate Accessibility in Grammarl…" at bounding box center [1242, 634] width 270 height 48
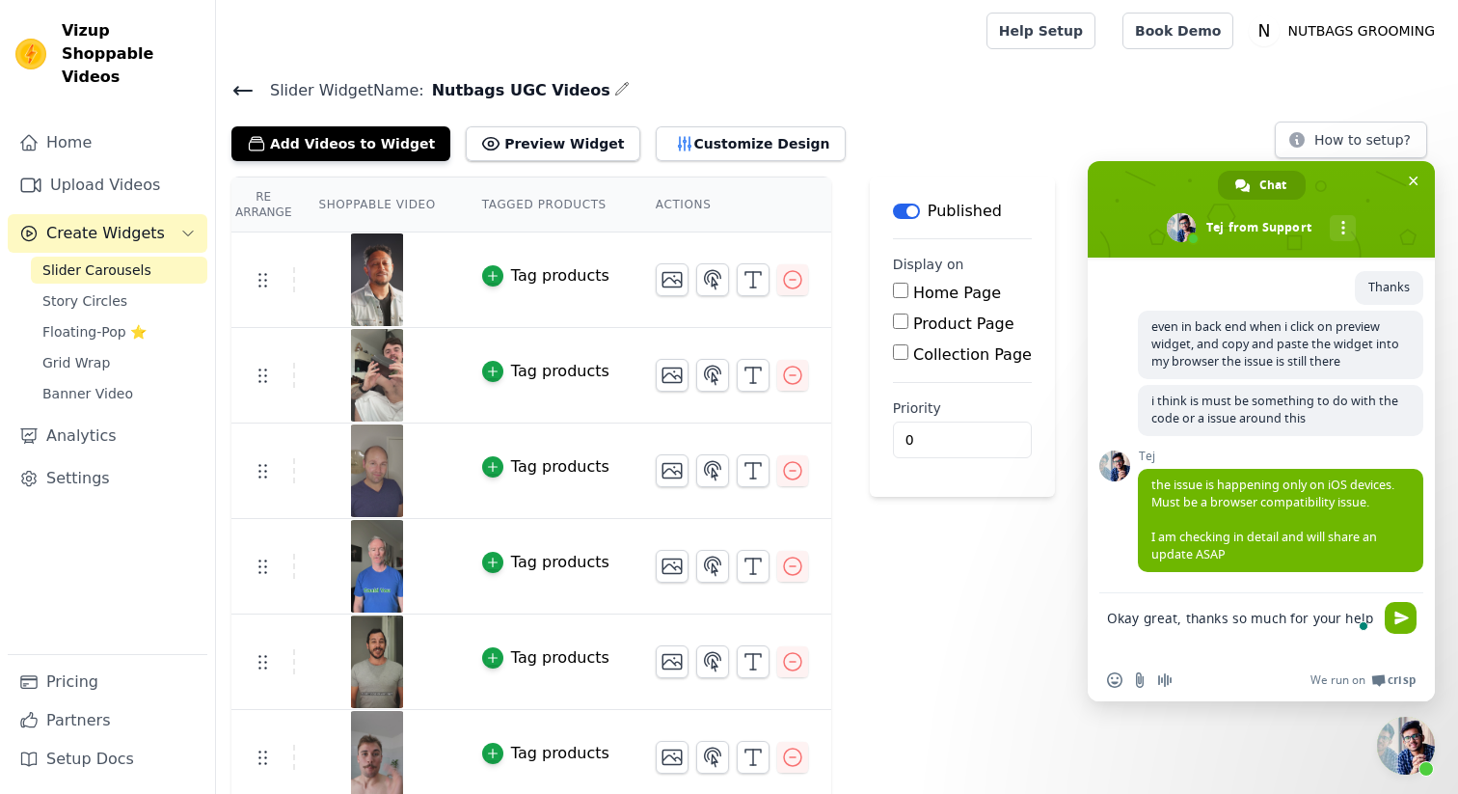
type textarea "Okay great, thanks so much for your help"
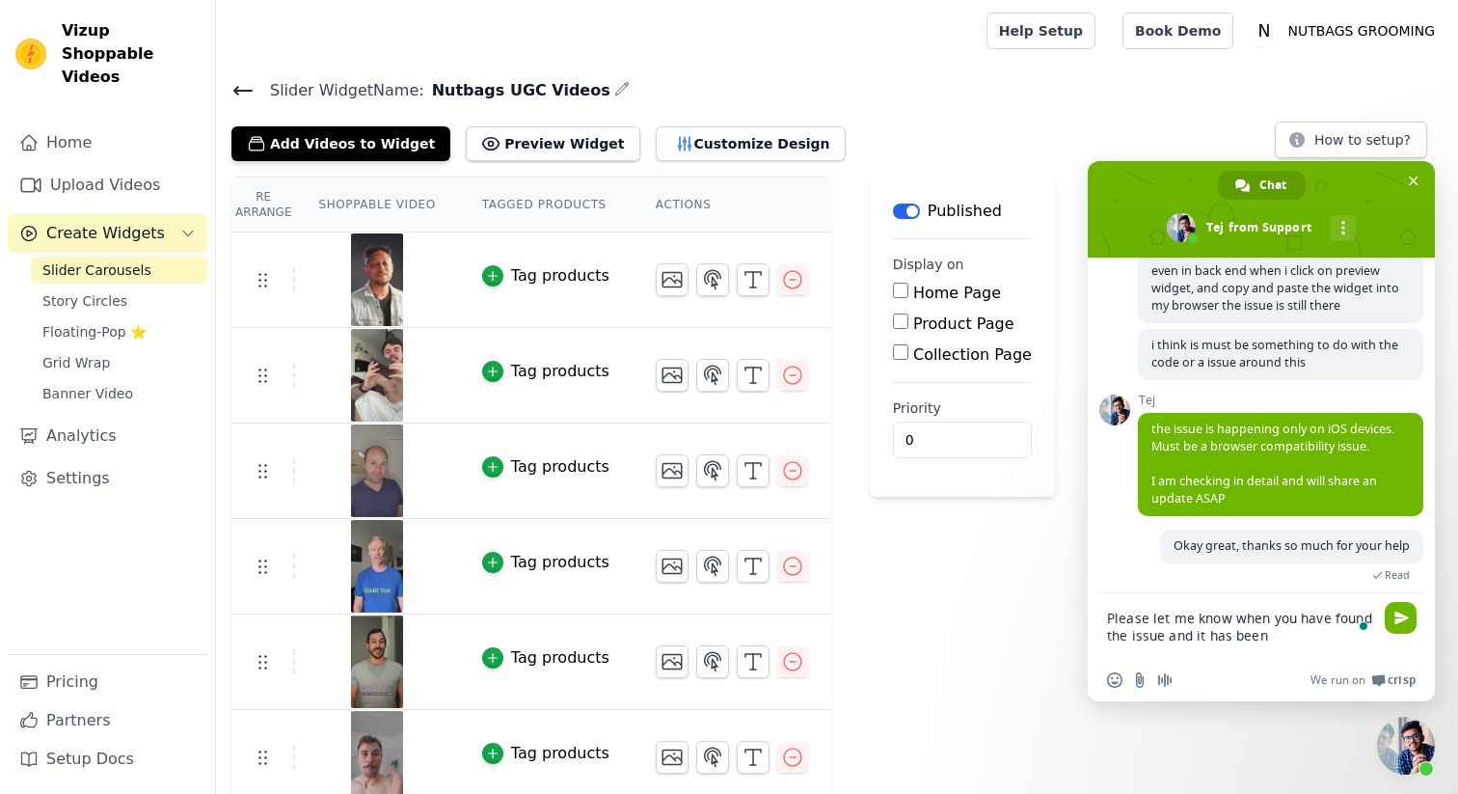
scroll to position [2005, 0]
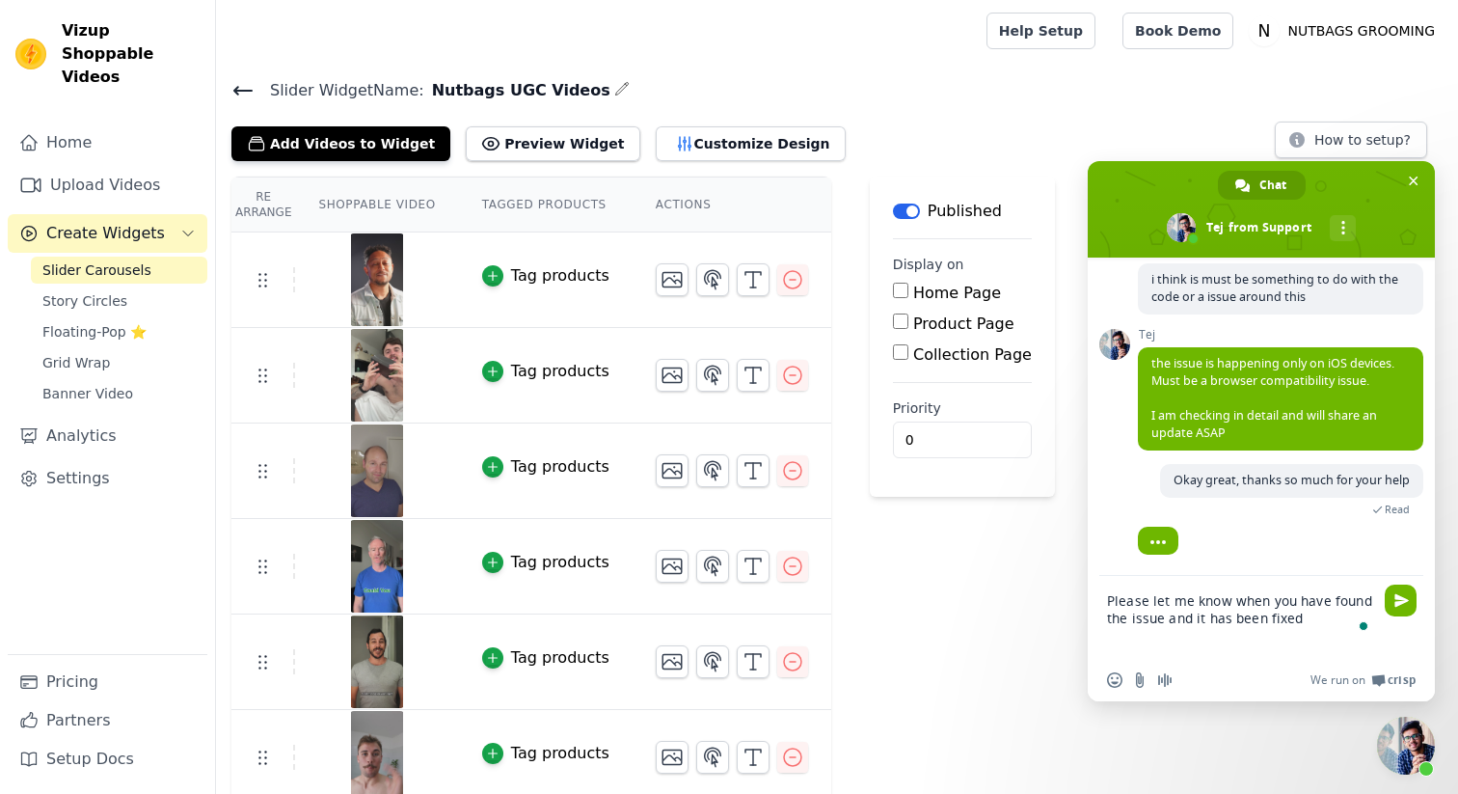
type textarea "Please let me know when you have found the issue and it has been fixed"
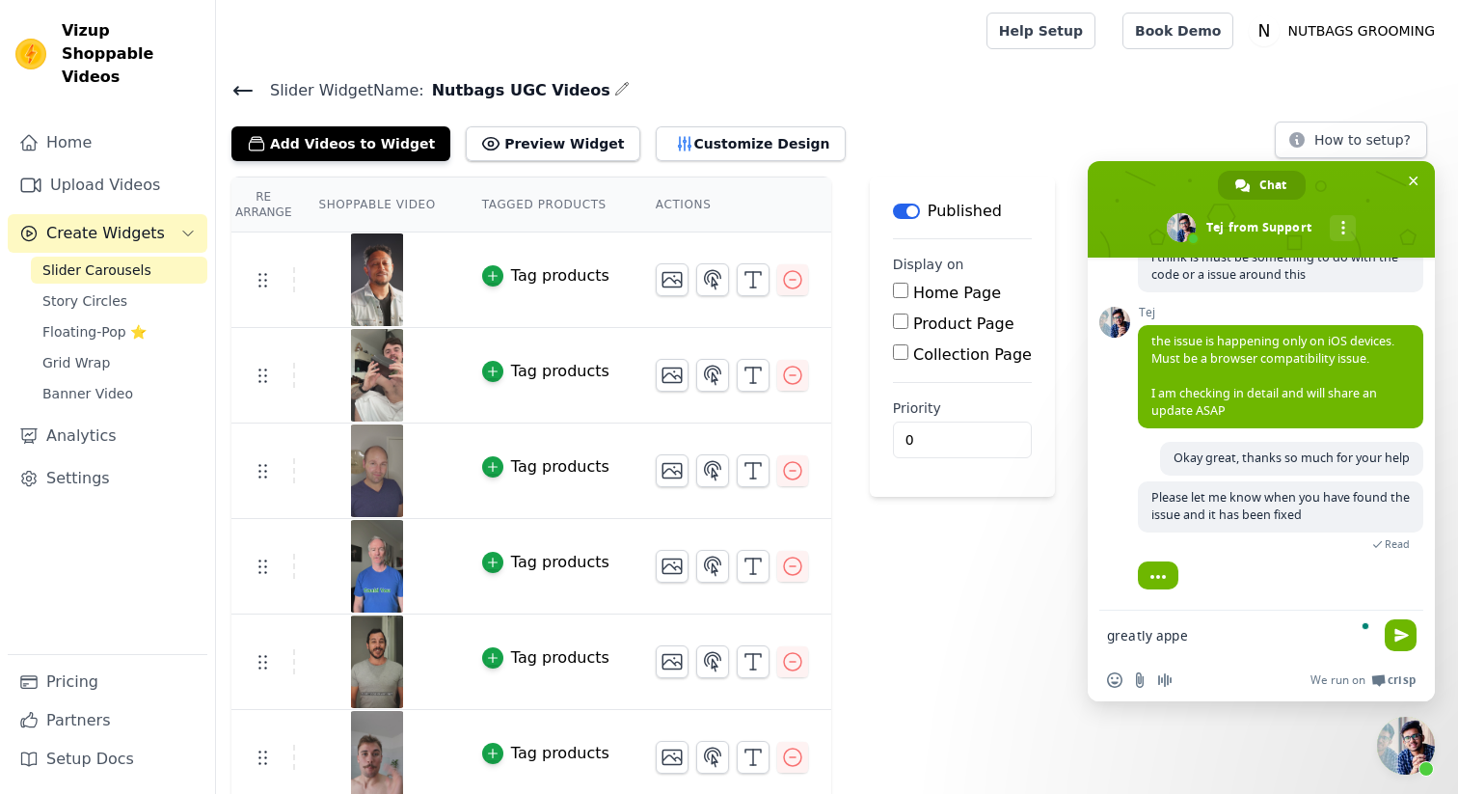
scroll to position [2007, 0]
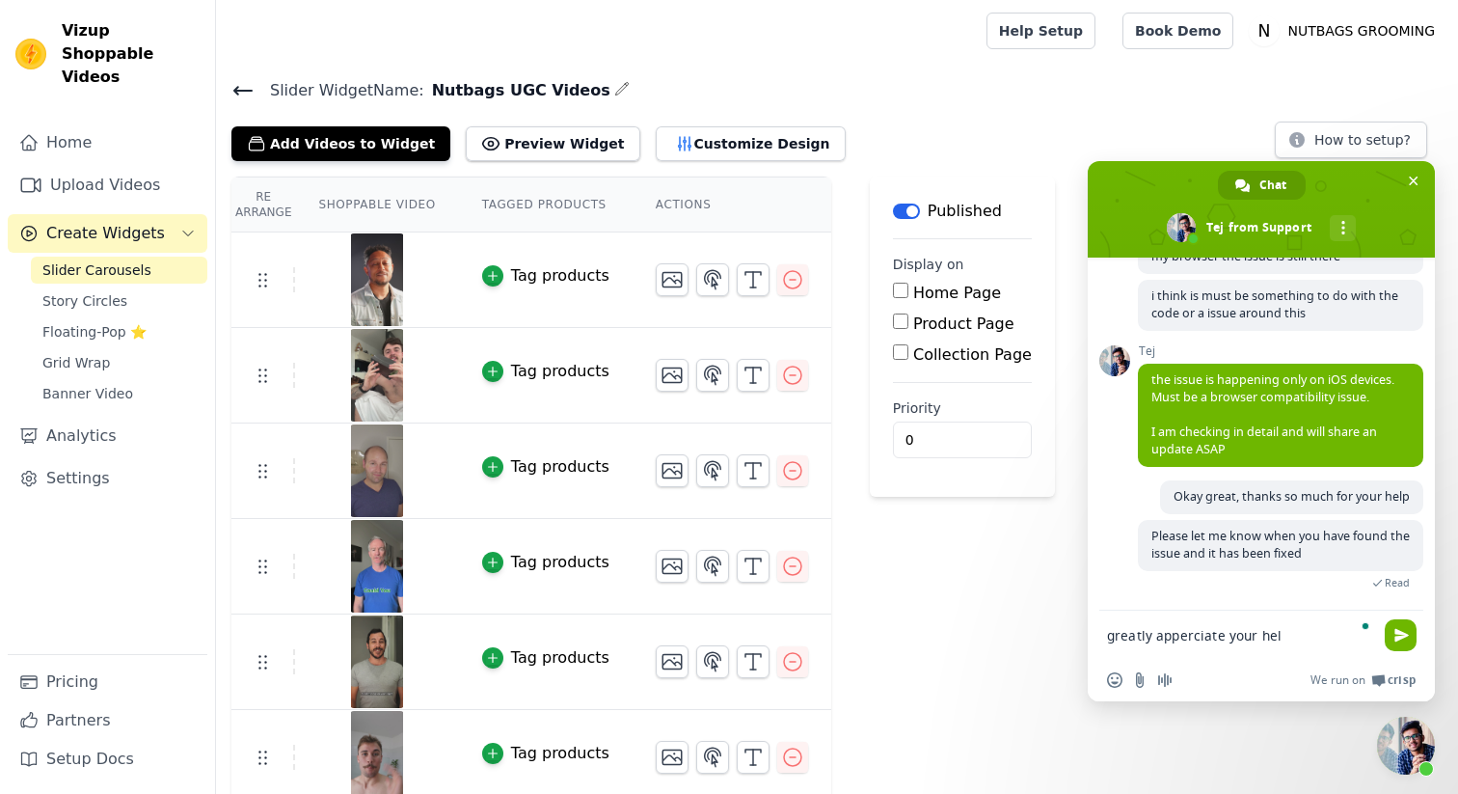
type textarea "greatly apperciate your help"
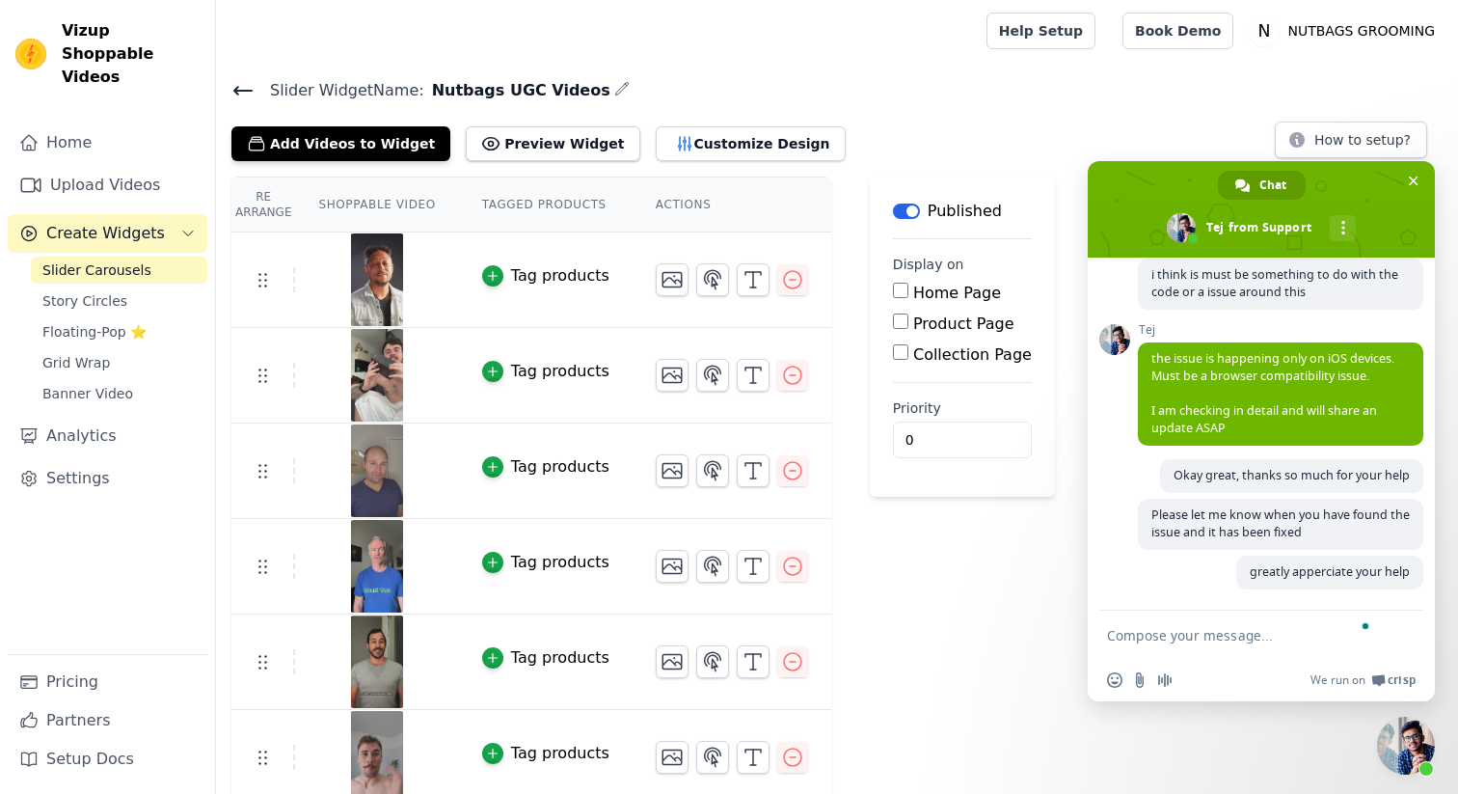
scroll to position [2047, 0]
